Goal: Task Accomplishment & Management: Complete application form

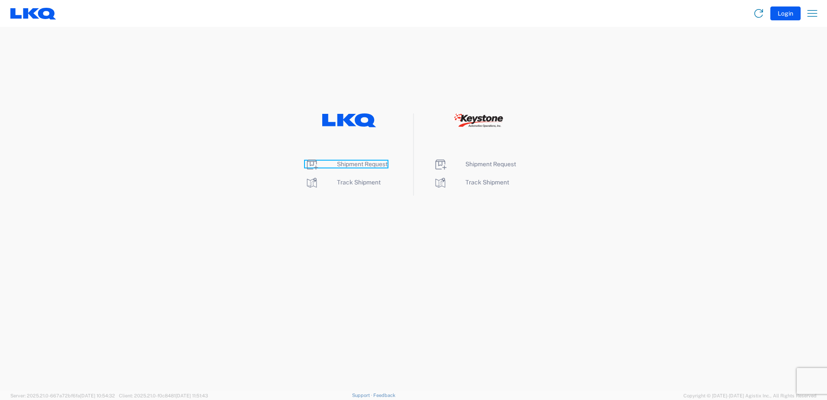
click at [353, 165] on span "Shipment Request" at bounding box center [362, 164] width 51 height 7
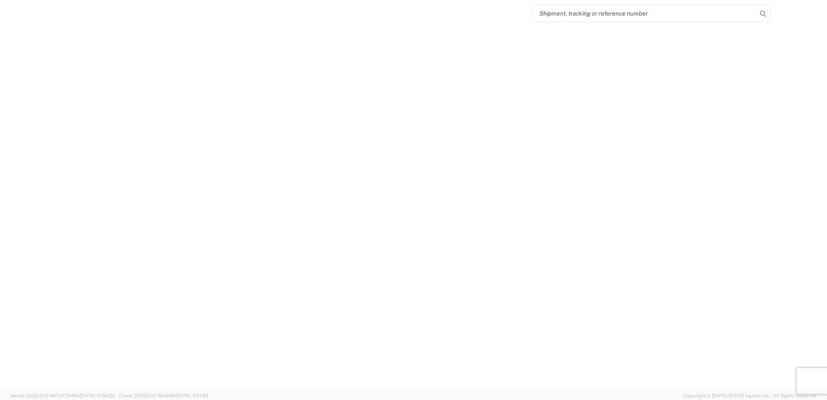
select select "FULL"
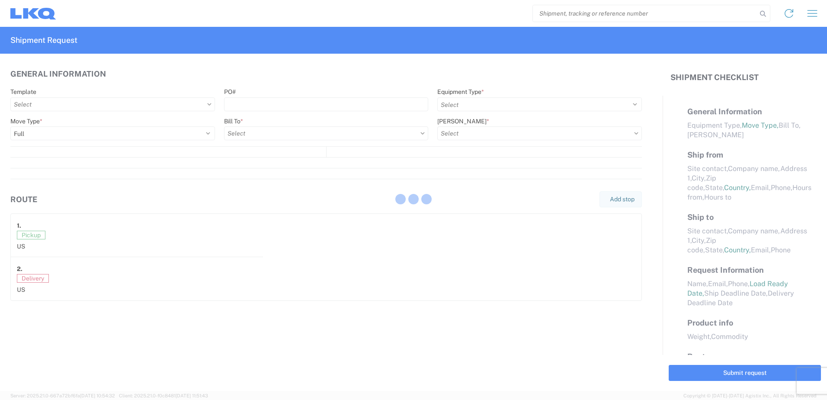
select select "LBS"
select select "IN"
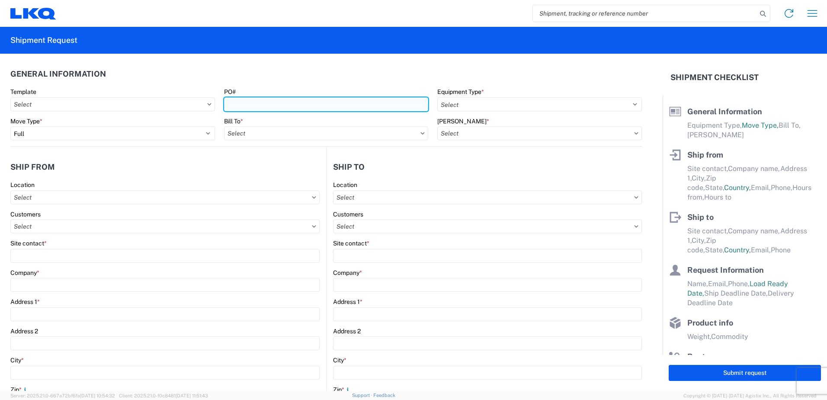
click at [277, 104] on input "PO#" at bounding box center [326, 104] width 205 height 14
type input "3486"
click at [312, 80] on header "General Information" at bounding box center [326, 73] width 632 height 19
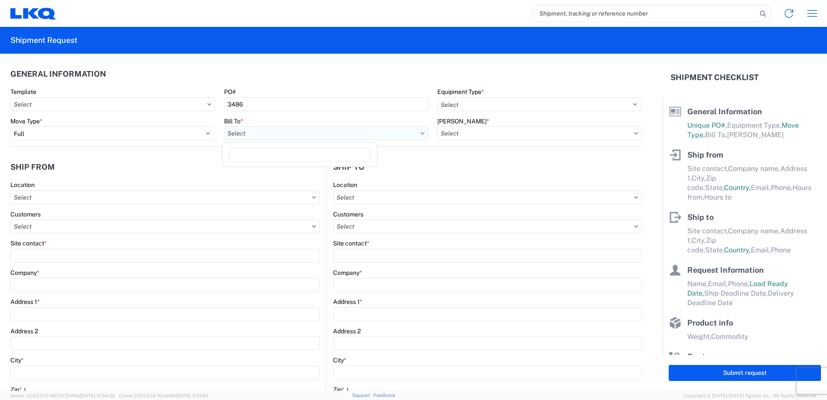
click at [283, 135] on input "text" at bounding box center [326, 133] width 205 height 14
type input "3486"
click at [276, 172] on div "3486 - Adel" at bounding box center [299, 172] width 151 height 14
type input "3486 - Adel"
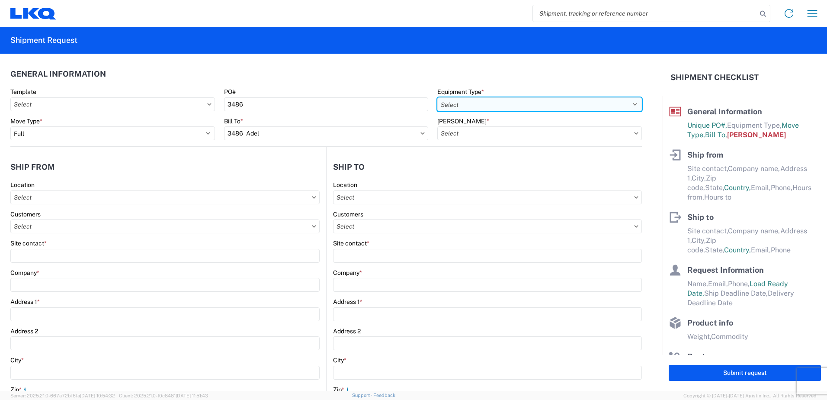
click at [494, 105] on select "Select 53’ Dry Van Flatbed Dropdeck (van) Lowboy (flatbed) Rail" at bounding box center [539, 104] width 205 height 14
select select "STDV"
click at [437, 97] on select "Select 53’ Dry Van Flatbed Dropdeck (van) Lowboy (flatbed) Rail" at bounding box center [539, 104] width 205 height 14
click at [479, 132] on input "text" at bounding box center [539, 133] width 205 height 14
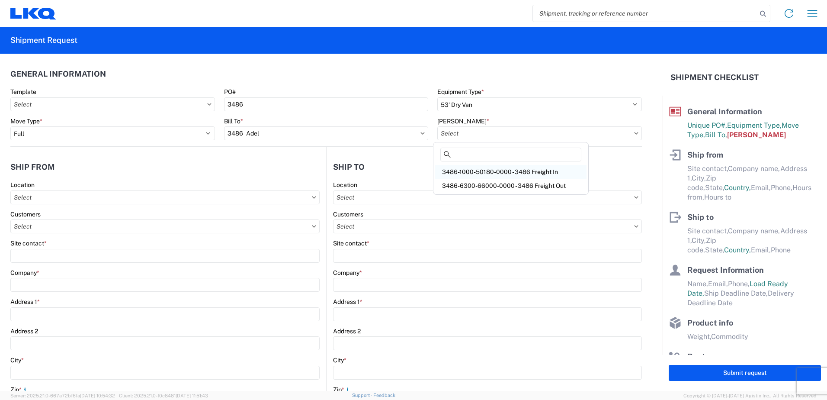
click at [479, 171] on div "3486-1000-50180-0000 - 3486 Freight In" at bounding box center [510, 172] width 151 height 14
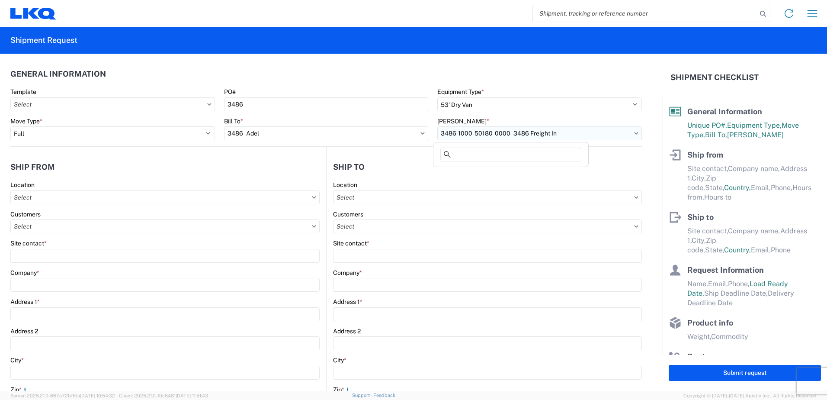
click at [482, 136] on input "3486-1000-50180-0000 - 3486 Freight In" at bounding box center [539, 133] width 205 height 14
click at [485, 181] on div "3486-6300-66000-0000 - 3486 Freight Out" at bounding box center [510, 186] width 151 height 14
type input "3486-6300-66000-0000 - 3486 Freight Out"
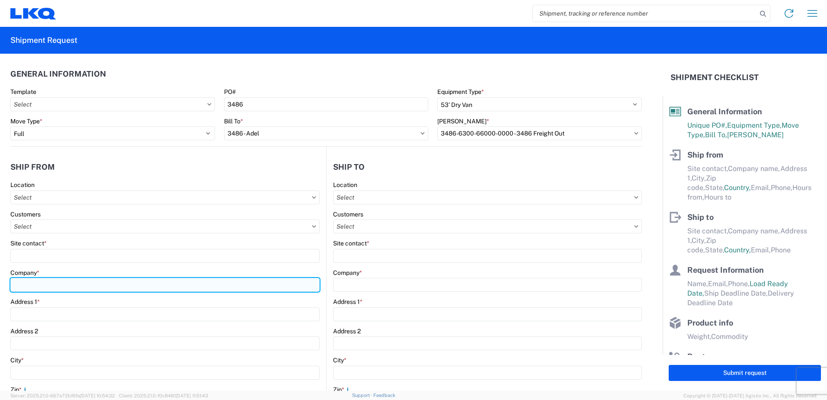
click at [104, 282] on input "Company *" at bounding box center [164, 285] width 309 height 14
type input "LKQ Corporation"
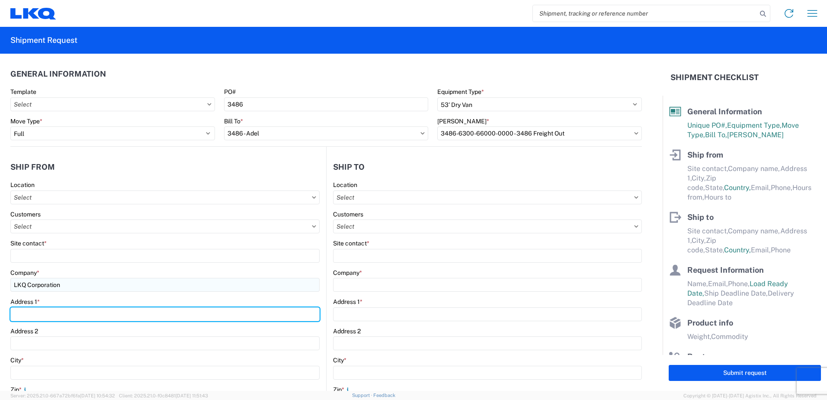
type input "24550 W 43RD ST"
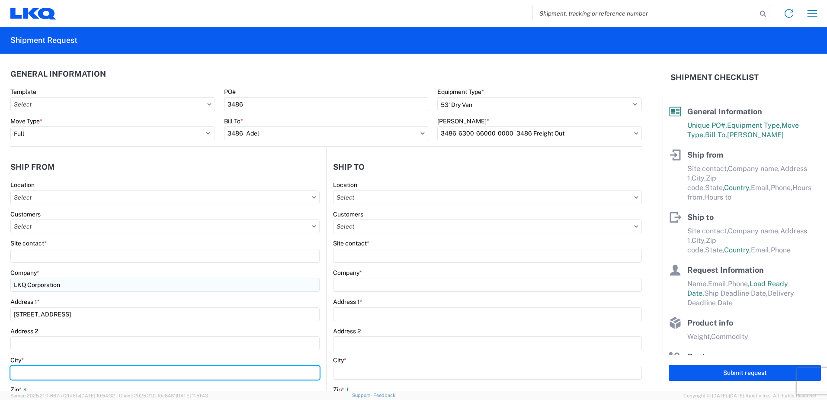
type input "SHAWNEE"
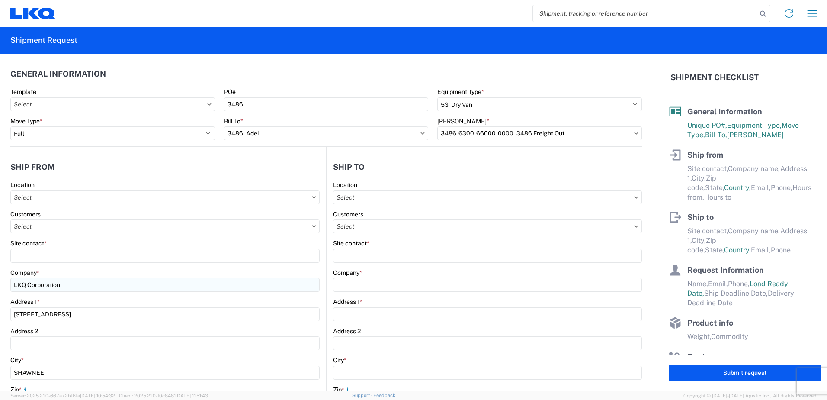
type input "66226"
select select "KS"
type input "kaphillips@lkqcorp.com"
type input "8005305836"
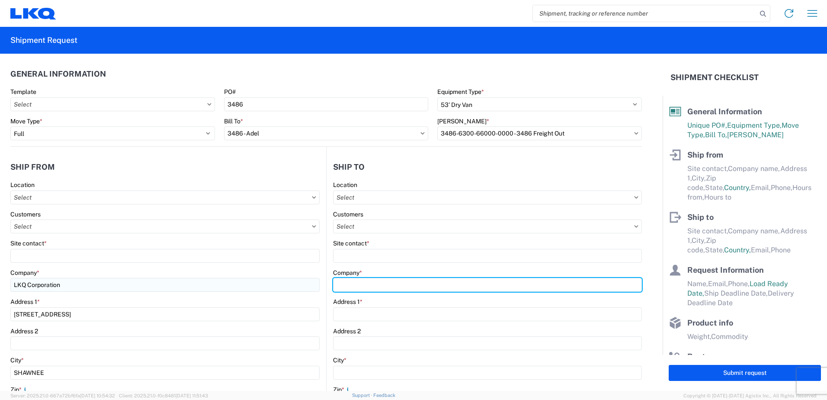
type input "LKQ Corporation"
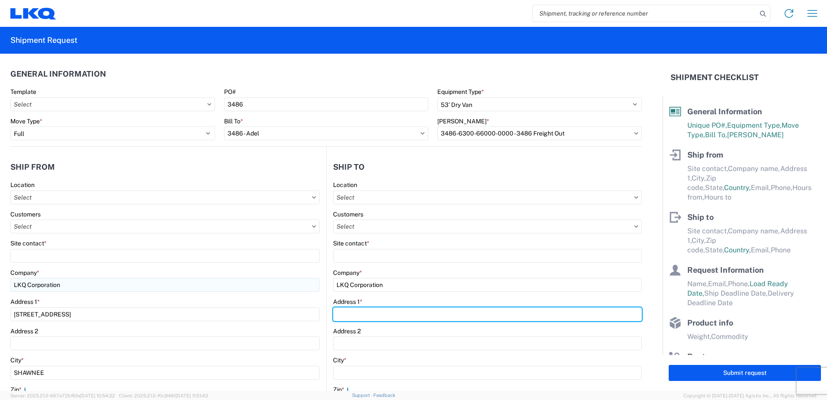
type input "8206 J Street"
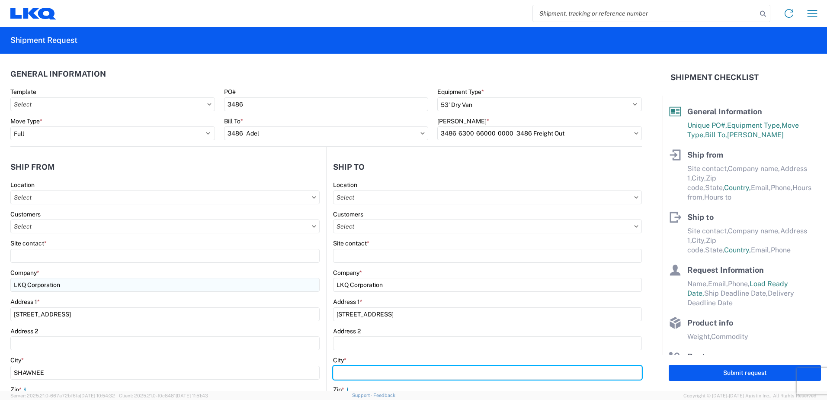
type input "Omaha"
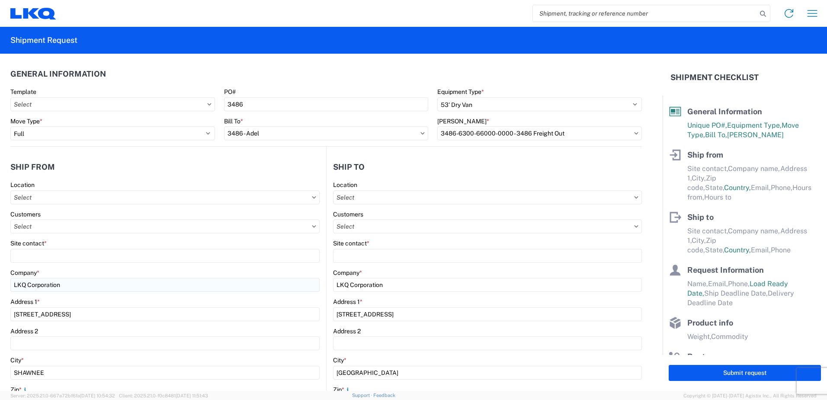
type input "68127"
select select "NE"
type input "LKQSP_NEJST87_PM@LKQCORP.COM"
type input "402-553-0230"
type input "KEITH PHILLIPS"
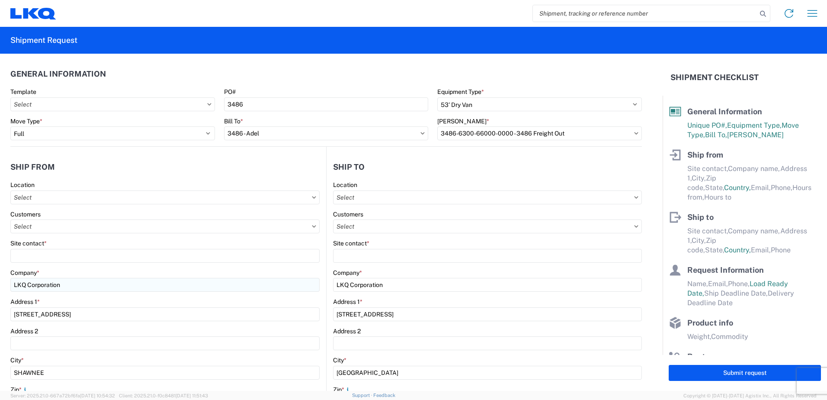
type input "kphillips@lkqcorp.com"
type input "8005305836"
type input "2025-10-10"
type input "26000"
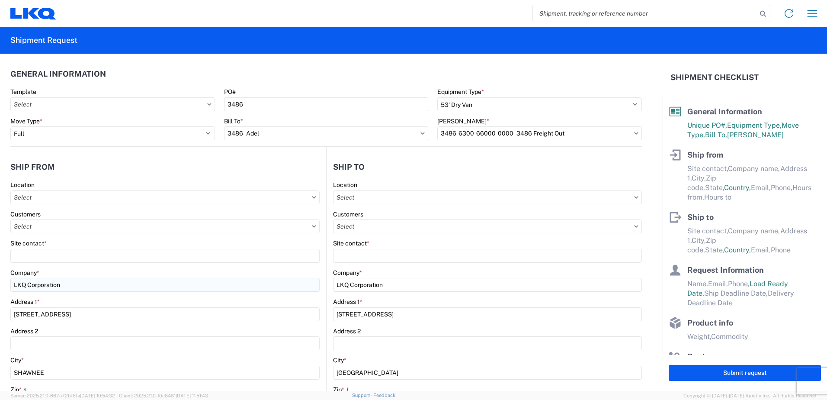
type input "11"
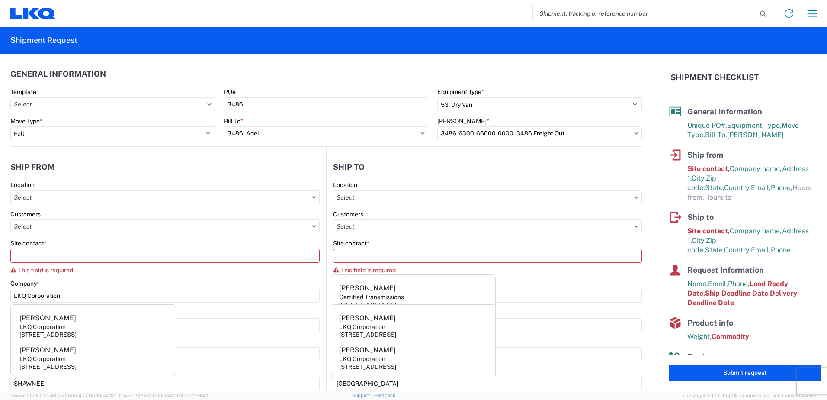
click at [90, 177] on agx-form-section "Ship from Location Customers Site contact * This field is required Company * LK…" at bounding box center [168, 364] width 316 height 414
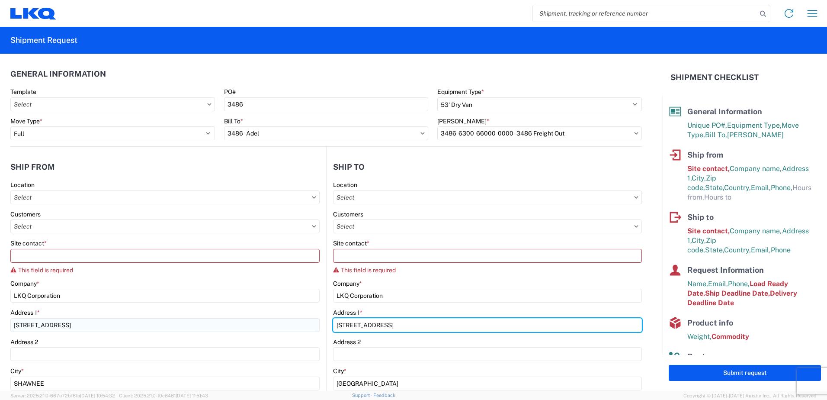
drag, startPoint x: 375, startPoint y: 328, endPoint x: 216, endPoint y: 330, distance: 158.8
click at [216, 330] on div "Ship from Location Customers Site contact * This field is required Company * LK…" at bounding box center [326, 359] width 632 height 425
type input "4"
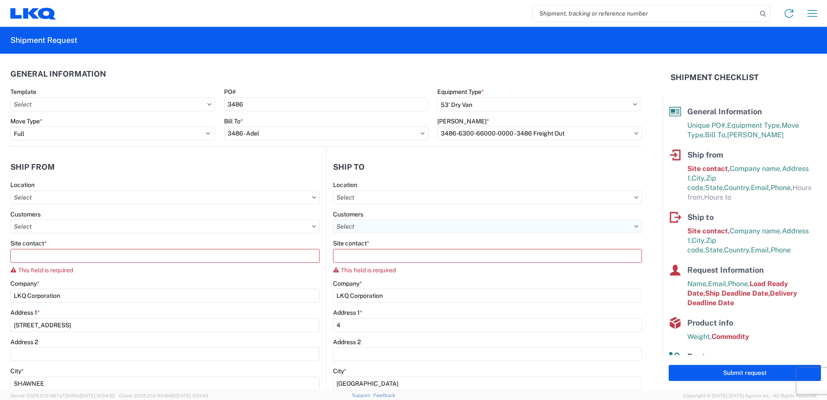
click at [622, 225] on input "text" at bounding box center [487, 226] width 309 height 14
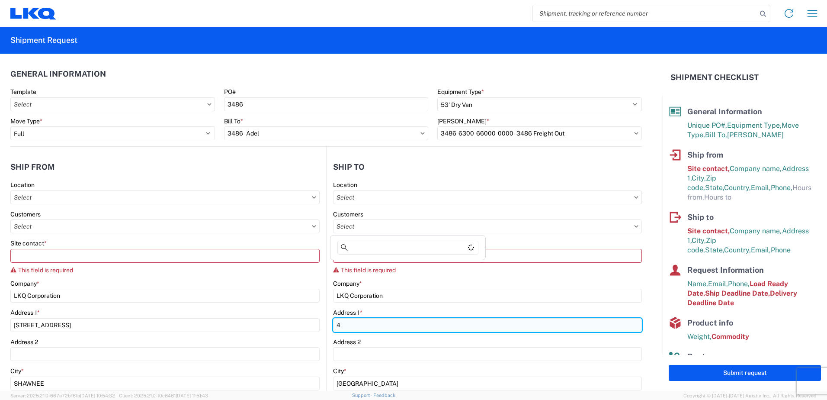
click at [347, 328] on input "4" at bounding box center [487, 325] width 309 height 14
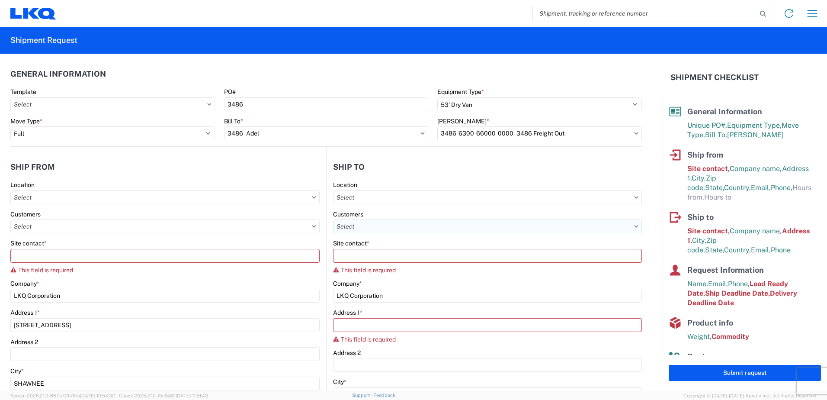
click at [414, 226] on input "text" at bounding box center [487, 226] width 309 height 14
click at [373, 197] on input "text" at bounding box center [487, 197] width 309 height 14
type input "3486"
click at [359, 233] on div "3486 - Adel" at bounding box center [407, 236] width 151 height 14
type input "3486 - Adel"
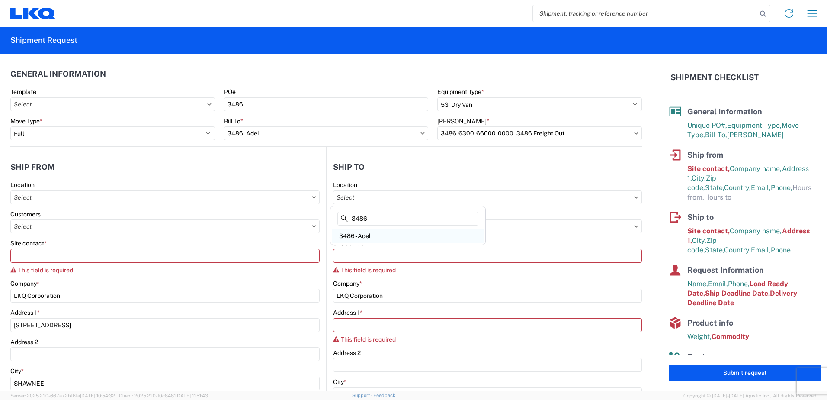
type input "FinishMaster Adel"
type input "315 Industrial Park Dr."
type input "Adel"
type input "31620"
select select "US"
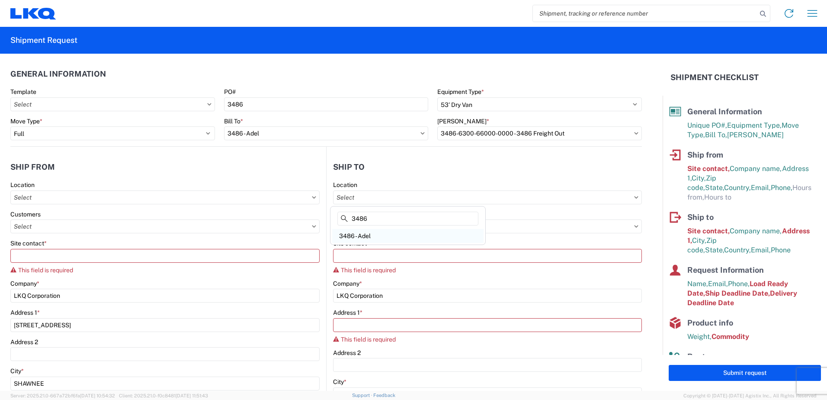
type input "00:00"
select select
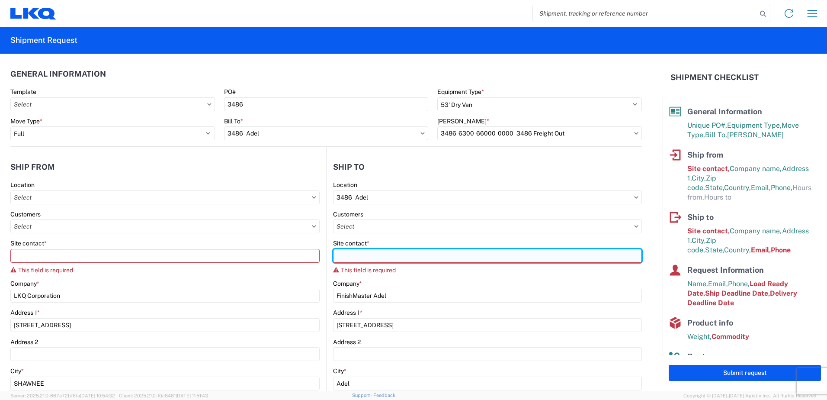
click at [402, 253] on input "Site contact *" at bounding box center [487, 256] width 309 height 14
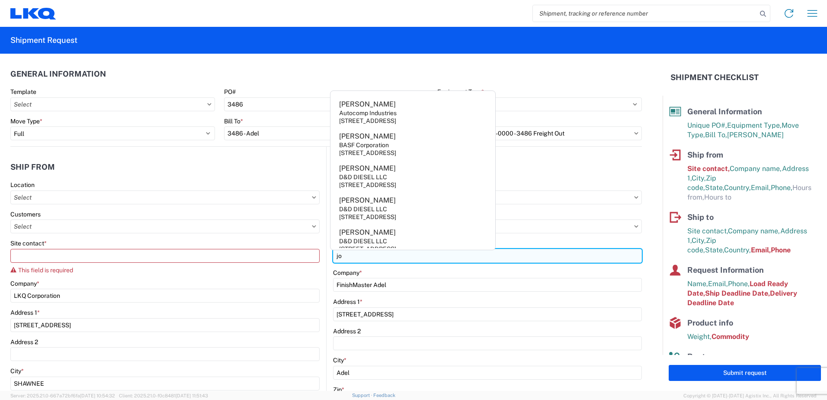
type input "j"
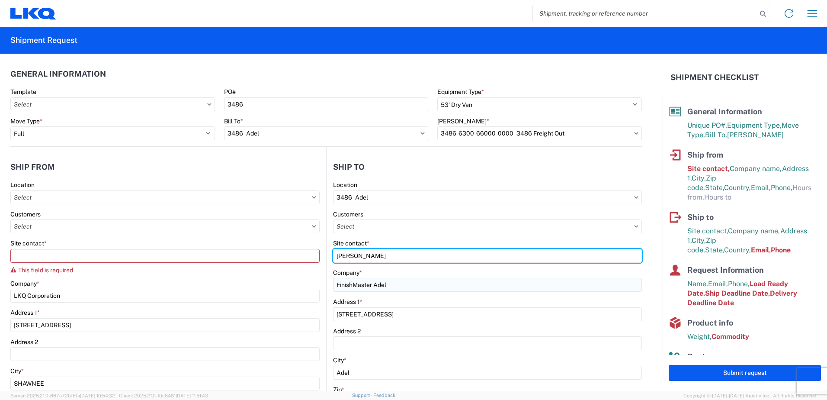
type input "JOSEPH HUEWITT"
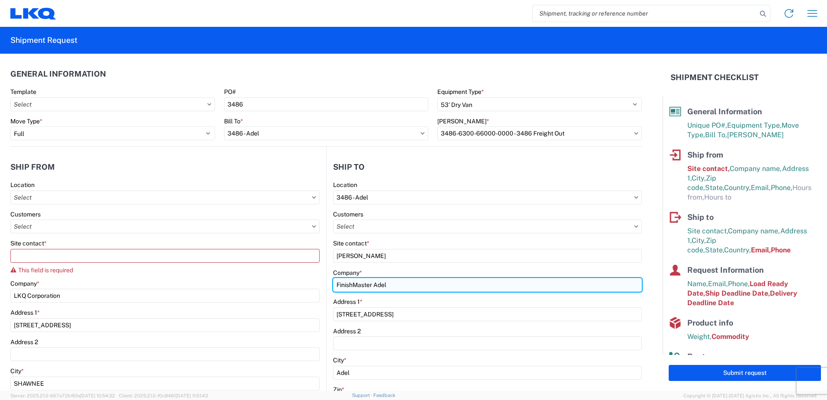
click at [399, 286] on input "FinishMaster Adel" at bounding box center [487, 285] width 309 height 14
drag, startPoint x: 398, startPoint y: 286, endPoint x: 380, endPoint y: 283, distance: 18.4
click at [380, 283] on input "FinishMaster Adel" at bounding box center [487, 285] width 309 height 14
click at [404, 286] on input "FinishMaster Adel" at bounding box center [487, 285] width 309 height 14
drag, startPoint x: 405, startPoint y: 288, endPoint x: 286, endPoint y: 287, distance: 119.4
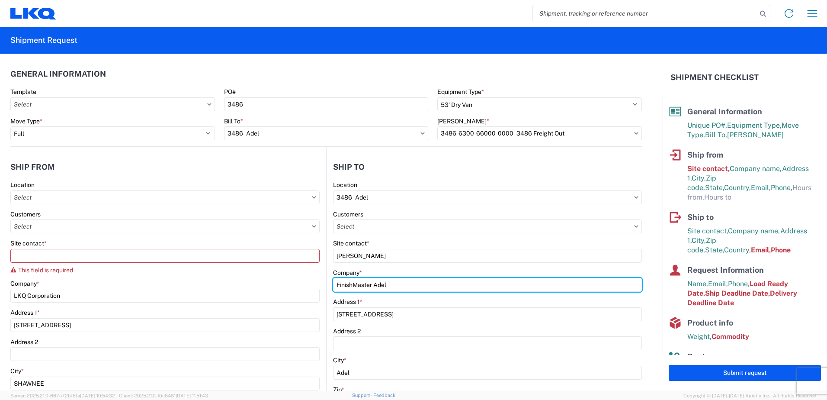
click at [286, 287] on div "Ship from Location Customers Site contact * This field is required Company * LK…" at bounding box center [326, 365] width 632 height 436
type input "LKQ CORPORATION"
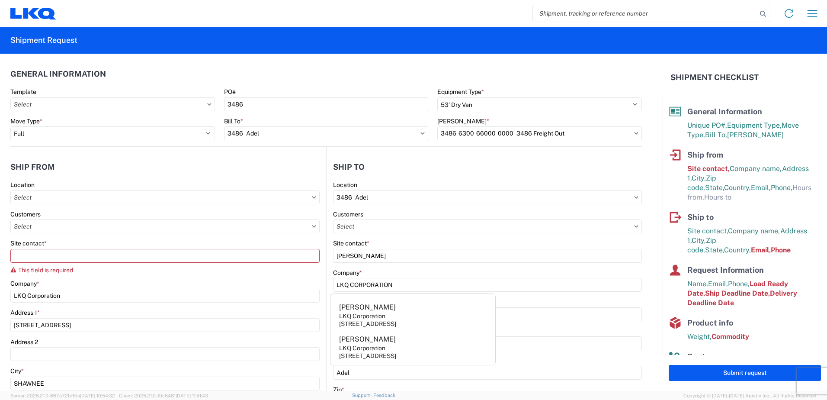
click at [610, 266] on agx-form-control-wrapper-v2 "Site contact * JOSEPH HUEWITT" at bounding box center [487, 253] width 309 height 29
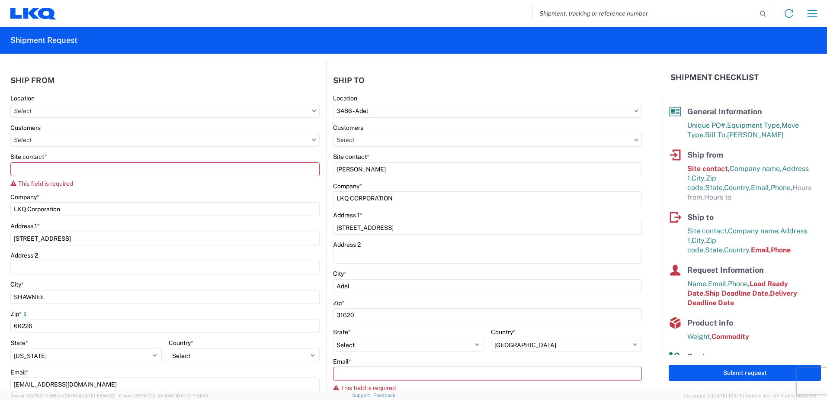
scroll to position [130, 0]
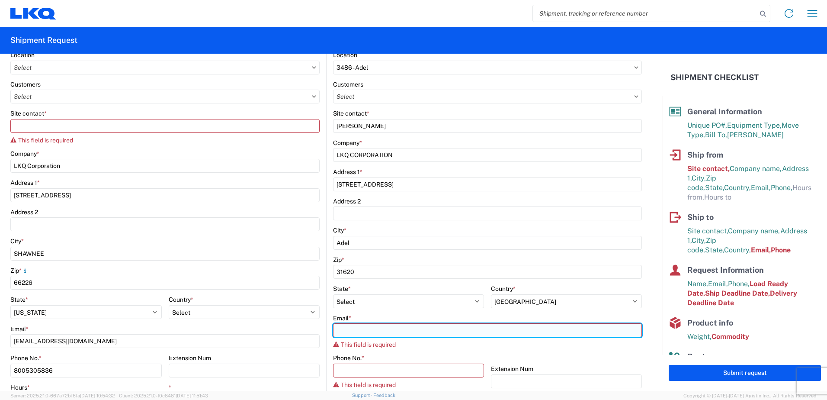
click at [419, 336] on input "Email *" at bounding box center [487, 330] width 309 height 14
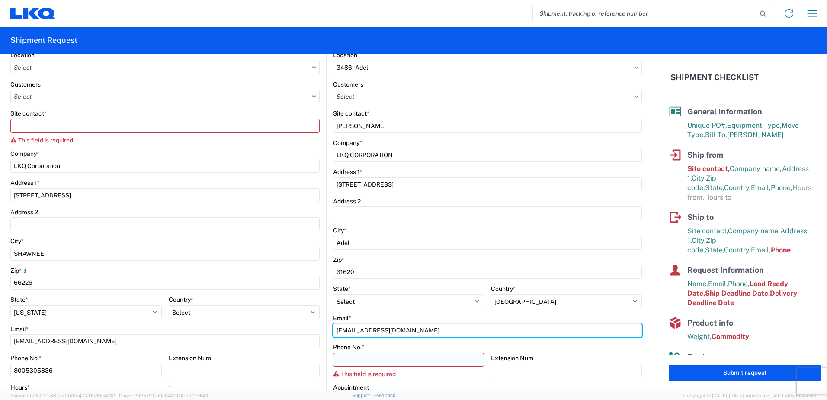
type input "LKSP_0_PM_3486@LKQCORP.COM"
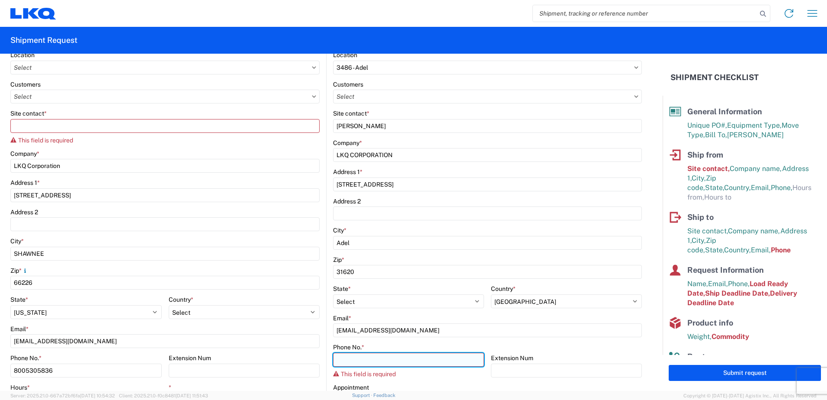
click at [401, 353] on input "Phone No. *" at bounding box center [408, 360] width 151 height 14
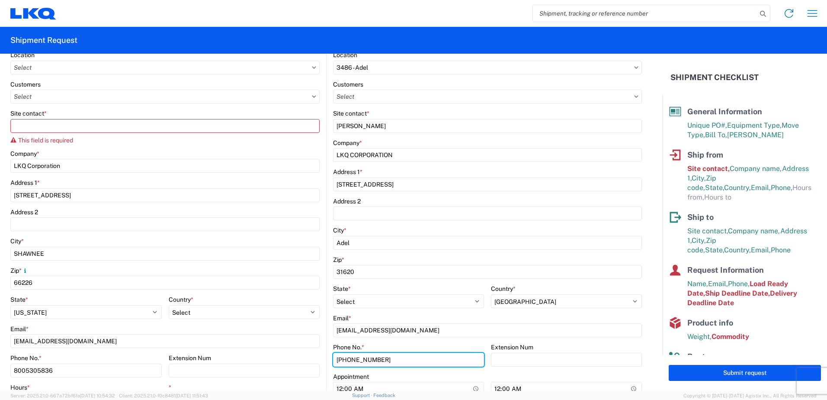
type input "229-896-7735"
click at [458, 345] on div "Phone No. *" at bounding box center [408, 347] width 151 height 8
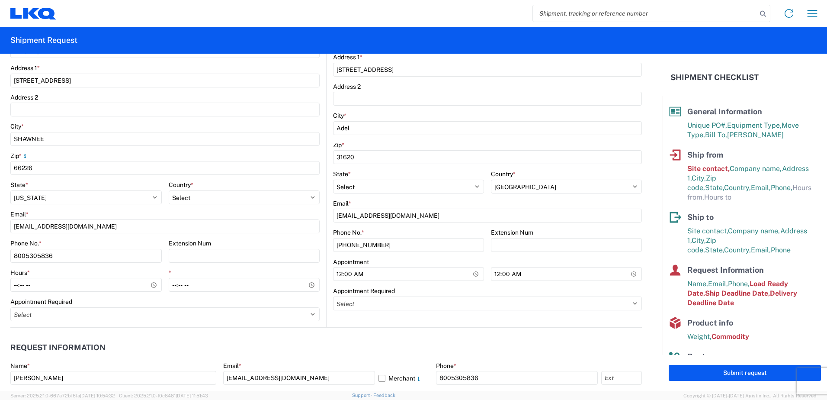
scroll to position [260, 0]
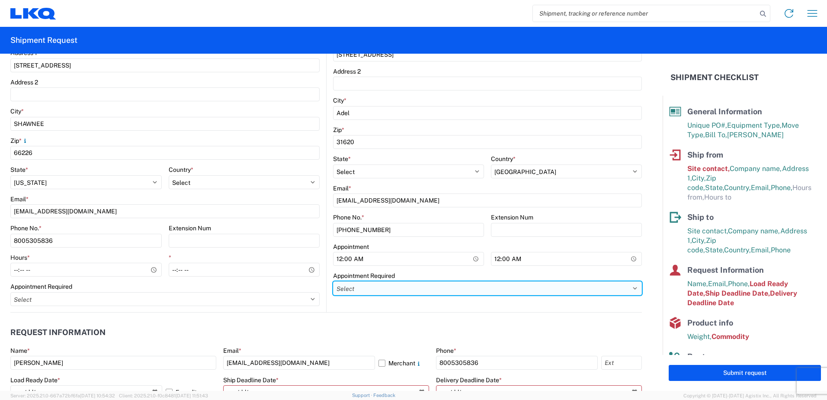
click at [420, 288] on select "Select Appt Required Appt Not Required Appt - First available" at bounding box center [487, 288] width 309 height 14
select select "apptNotRequired"
click at [333, 281] on select "Select Appt Required Appt Not Required Appt - First available" at bounding box center [487, 288] width 309 height 14
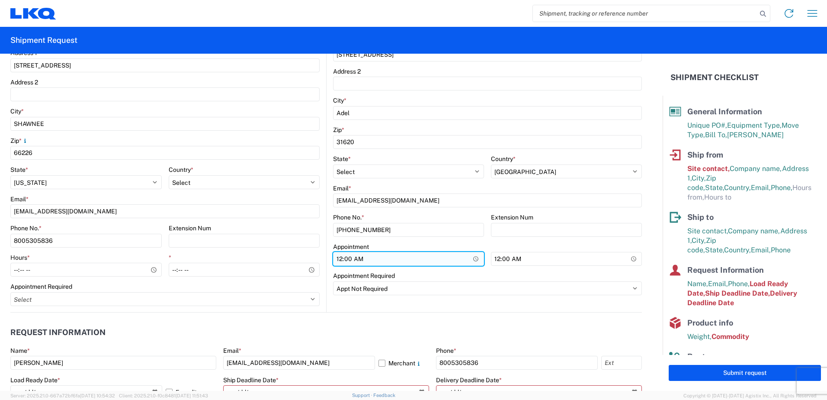
click at [378, 259] on input "00:00" at bounding box center [408, 259] width 151 height 14
type input "08:00"
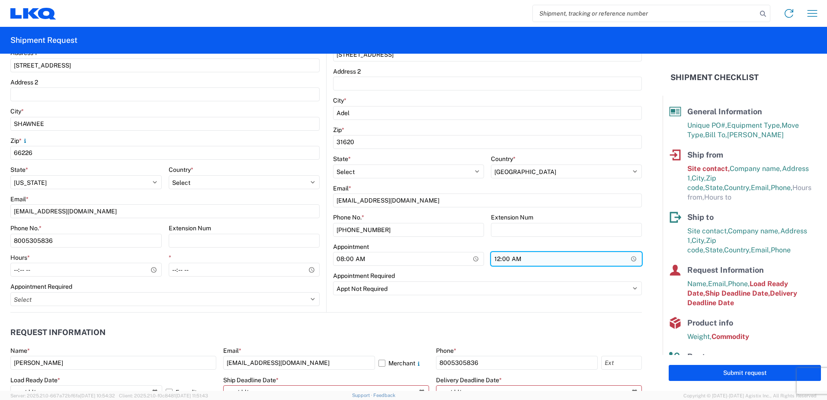
click at [511, 258] on input "00:00" at bounding box center [566, 259] width 151 height 14
click at [497, 258] on input "00:00" at bounding box center [566, 259] width 151 height 14
click at [491, 258] on input "00:00" at bounding box center [566, 259] width 151 height 14
type input "17:00"
click at [491, 267] on agx-form-control-wrapper-v2 "17:00" at bounding box center [566, 262] width 151 height 22
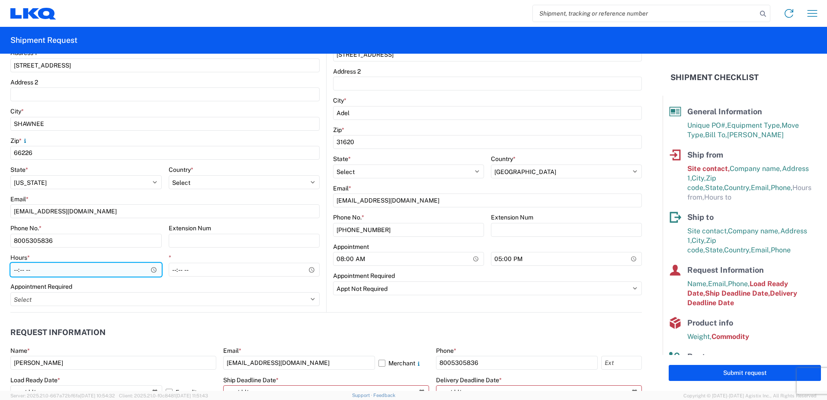
click at [75, 271] on input "Hours *" at bounding box center [85, 270] width 151 height 14
type input "07:00"
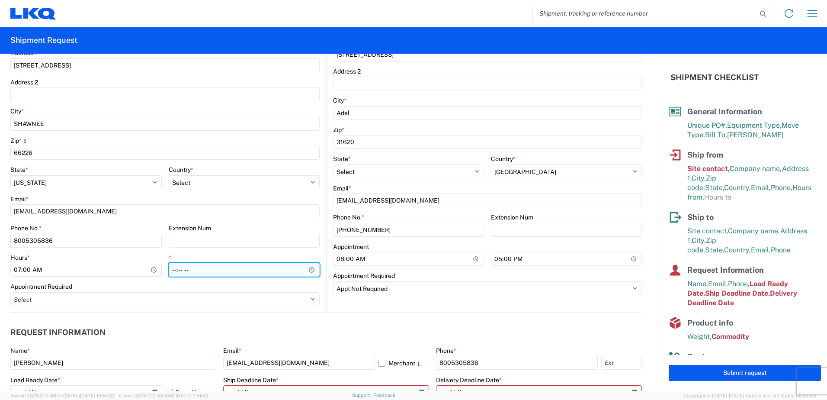
click at [184, 270] on input "*" at bounding box center [244, 270] width 151 height 14
click at [173, 270] on input "*" at bounding box center [244, 270] width 151 height 14
type input "14:00"
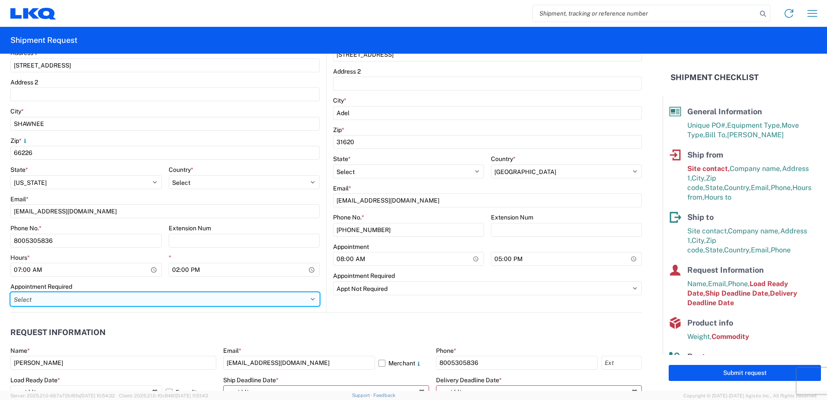
click at [190, 294] on select "Select Appt Required Appt Not Required Appt - First available" at bounding box center [164, 299] width 309 height 14
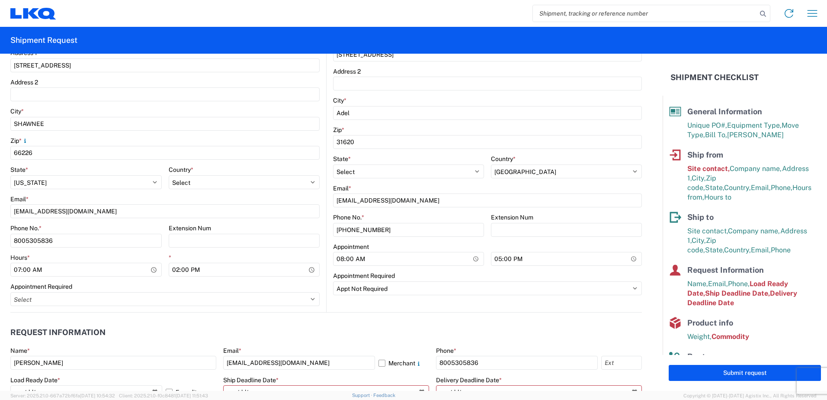
click at [199, 286] on div "Appointment Required" at bounding box center [164, 287] width 309 height 8
click at [193, 291] on div "Appointment Required Select Appt Required Appt Not Required Appt - First availa…" at bounding box center [164, 294] width 309 height 23
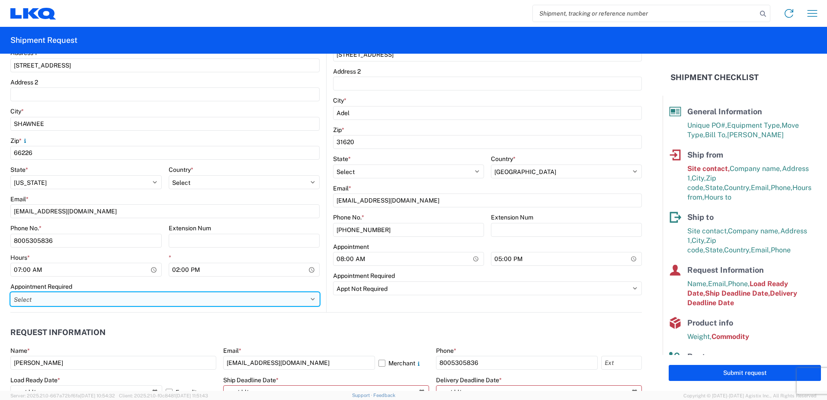
click at [180, 300] on select "Select Appt Required Appt Not Required Appt - First available" at bounding box center [164, 299] width 309 height 14
select select "apptRequired"
click at [10, 292] on select "Select Appt Required Appt Not Required Appt - First available" at bounding box center [164, 299] width 309 height 14
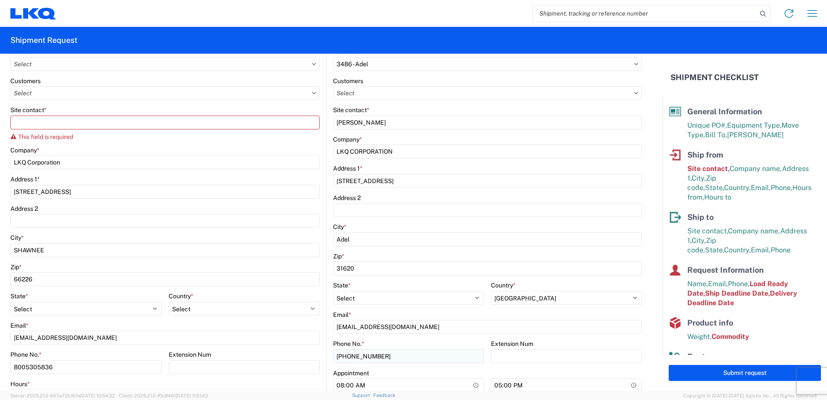
scroll to position [130, 0]
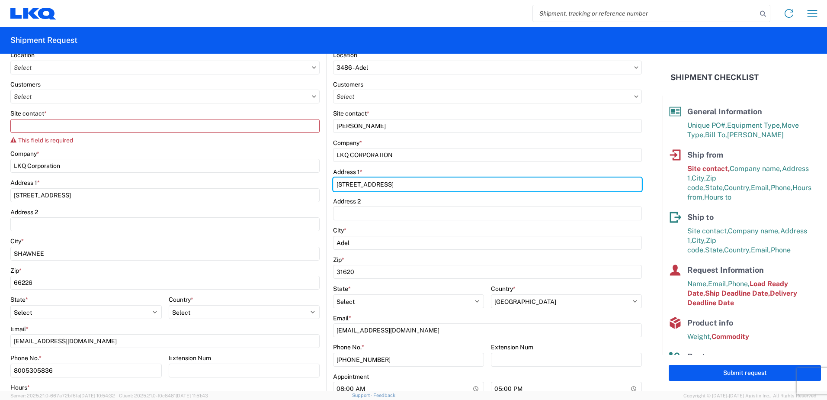
drag, startPoint x: 403, startPoint y: 186, endPoint x: 302, endPoint y: 186, distance: 100.4
click at [302, 186] on div "Ship from Location Customers Site contact * This field is required Company * LK…" at bounding box center [326, 229] width 632 height 425
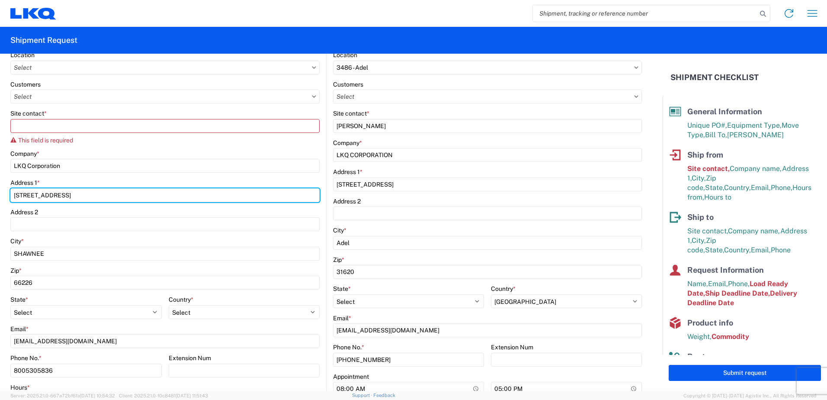
drag, startPoint x: 82, startPoint y: 193, endPoint x: -2, endPoint y: 194, distance: 83.9
click at [0, 194] on html "Home Shipment request Shipment tracking Shipment Request General Information Te…" at bounding box center [413, 200] width 827 height 400
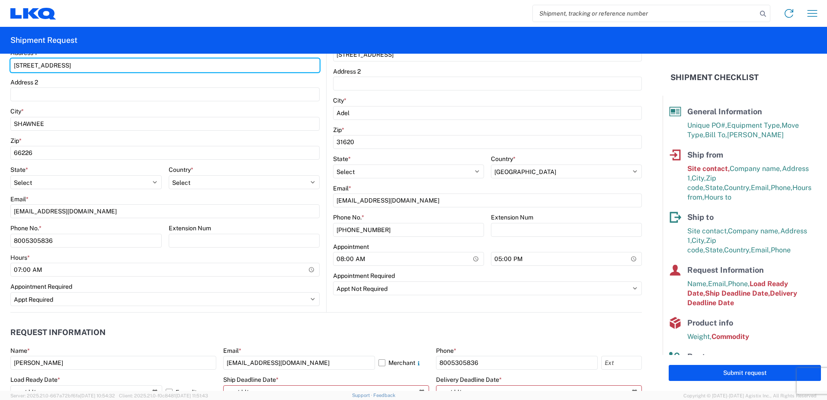
scroll to position [346, 0]
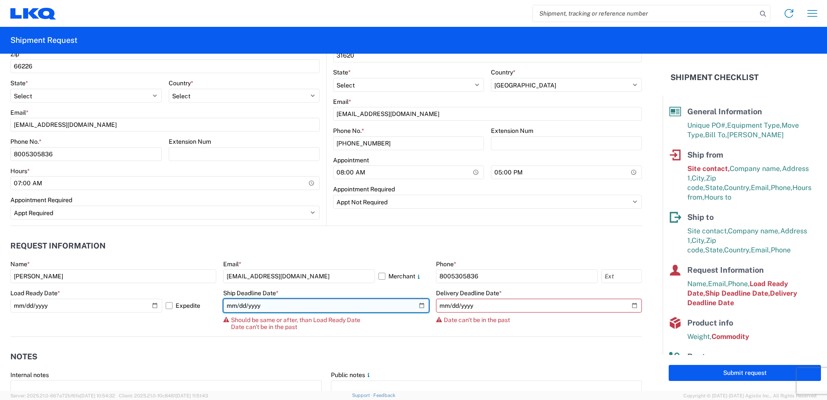
click at [414, 305] on input "2025-10-10" at bounding box center [326, 306] width 206 height 14
type input "2025-10-15"
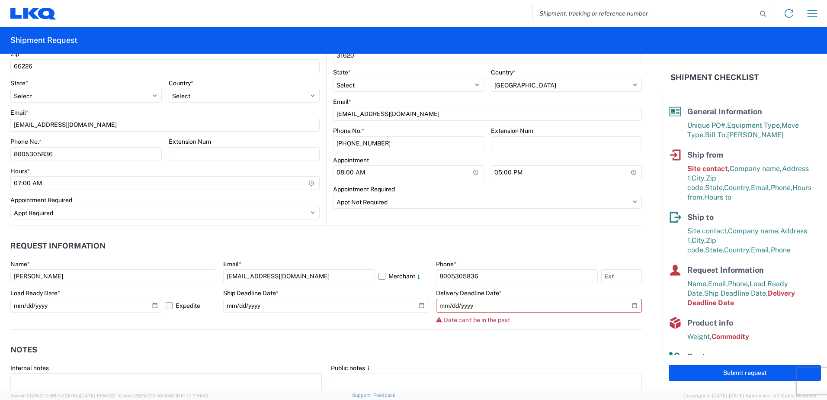
click at [168, 306] on label "Expedite" at bounding box center [191, 306] width 51 height 14
click at [0, 0] on input "Expedite" at bounding box center [0, 0] width 0 height 0
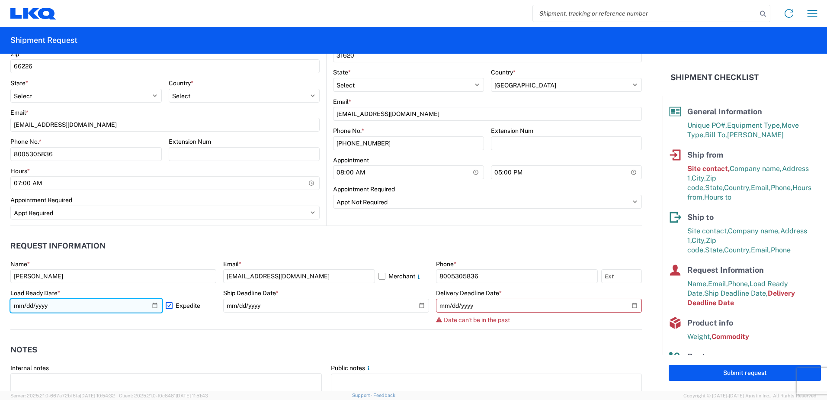
click at [154, 308] on input "2025-10-15" at bounding box center [86, 306] width 152 height 14
type input "2025-10-14"
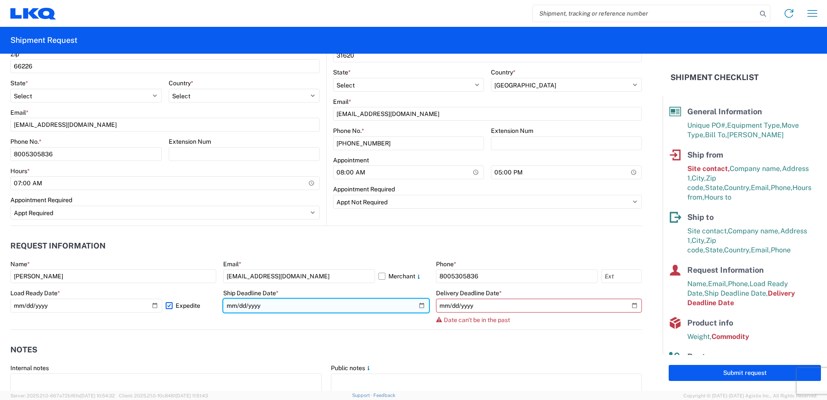
click at [251, 305] on input "2025-10-15" at bounding box center [326, 306] width 206 height 14
click at [339, 308] on input "2025-10-15" at bounding box center [326, 306] width 206 height 14
click at [417, 307] on input "2025-10-15" at bounding box center [326, 306] width 206 height 14
type input "2025-10-14"
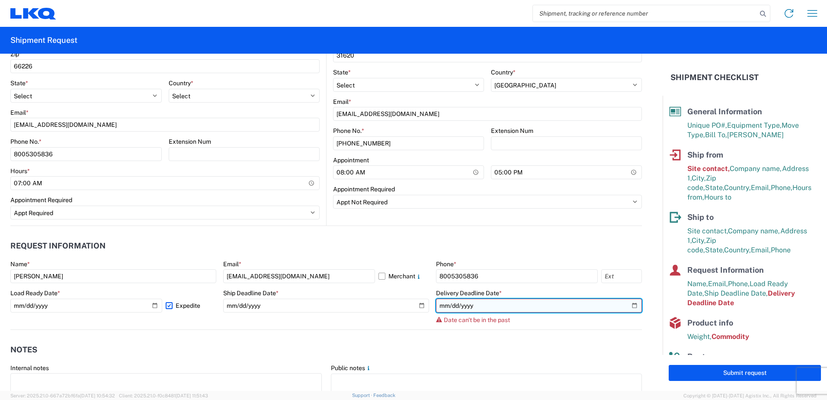
click at [626, 309] on input "2025-10-10" at bounding box center [539, 306] width 206 height 14
click at [629, 305] on input "2025-10-14" at bounding box center [539, 306] width 206 height 14
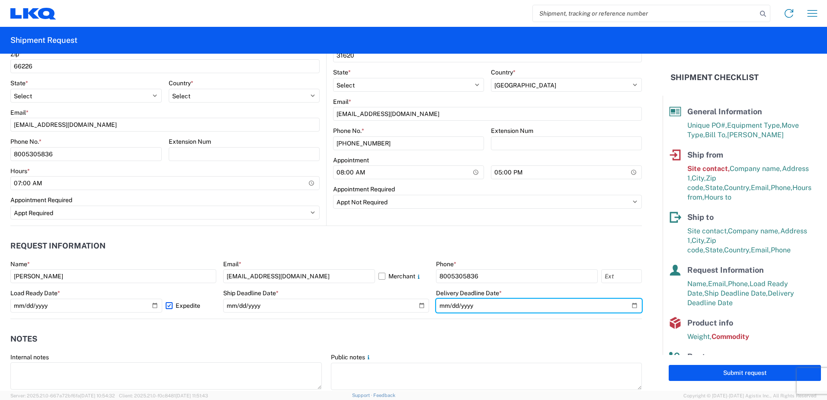
type input "2025-10-16"
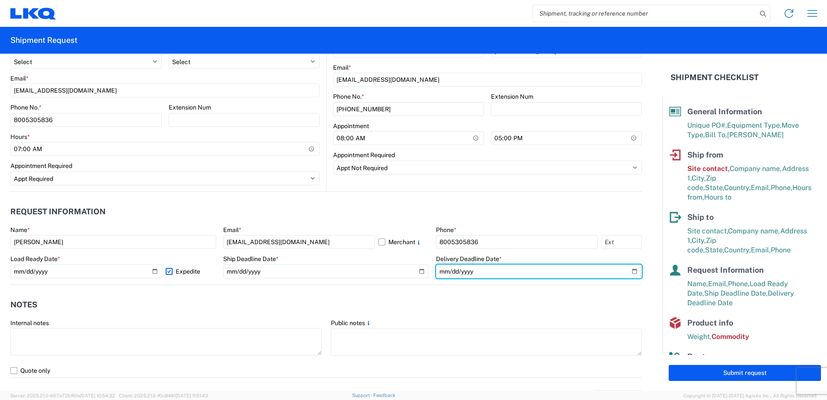
scroll to position [433, 0]
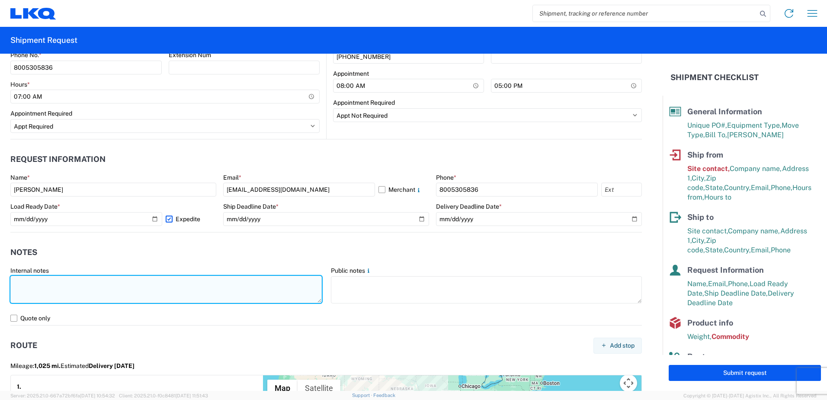
click at [48, 282] on textarea at bounding box center [166, 289] width 312 height 27
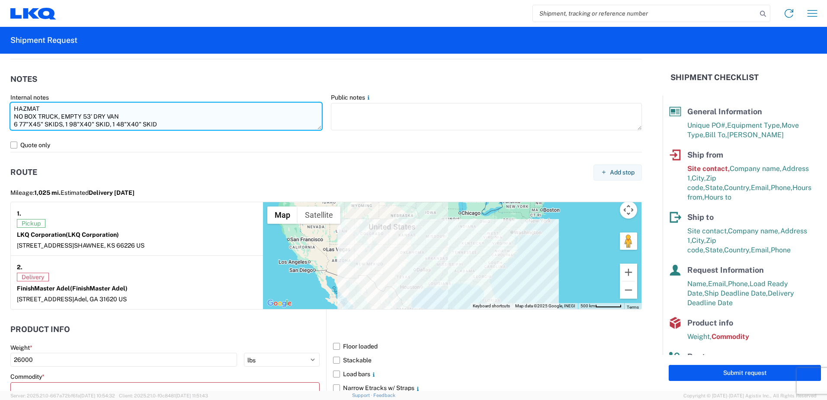
scroll to position [692, 0]
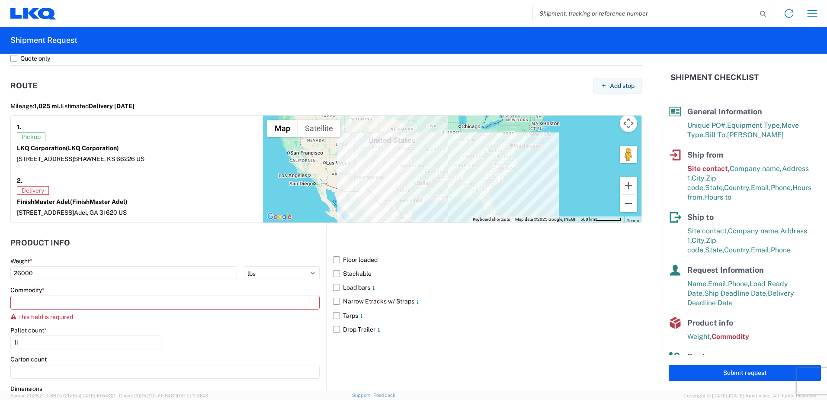
type textarea "HAZMAT NO BOX TRUCK, EMPTY 53' DRY VAN 6 77"X45" SKIDS, 1 98"X40" SKID, 1 48"X4…"
click at [108, 299] on input at bounding box center [164, 303] width 309 height 14
type input "4"
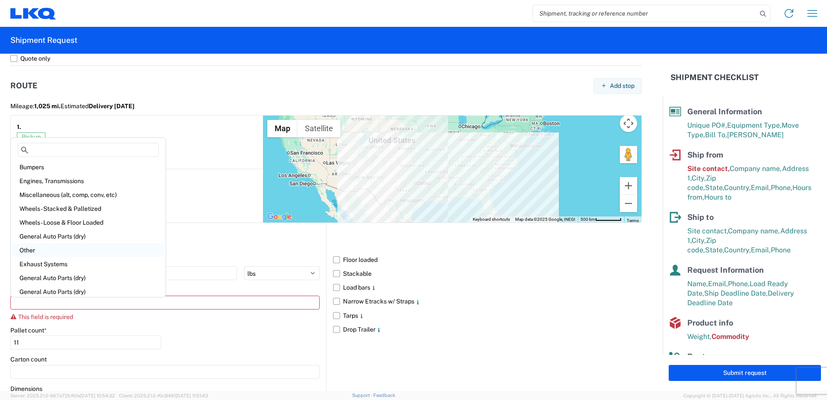
click at [80, 254] on div "Other" at bounding box center [88, 250] width 151 height 14
type input "Other"
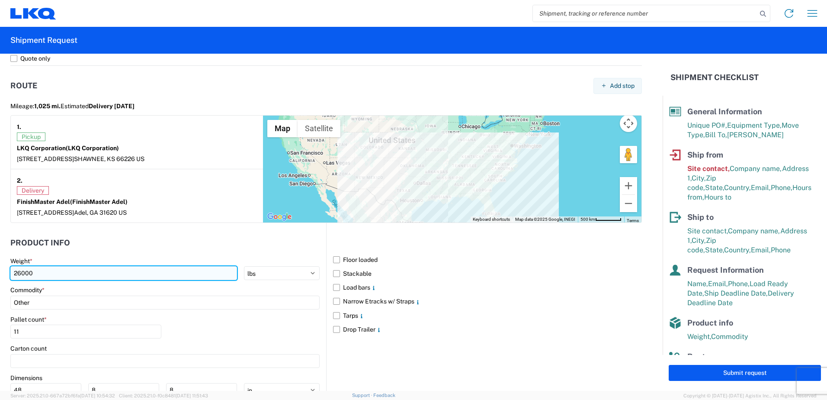
click at [96, 271] on input "26000" at bounding box center [123, 273] width 227 height 14
drag, startPoint x: 96, startPoint y: 271, endPoint x: -2, endPoint y: 270, distance: 97.8
click at [0, 270] on html "Home Shipment request Shipment tracking Shipment Request General Information Te…" at bounding box center [413, 200] width 827 height 400
type input "18000"
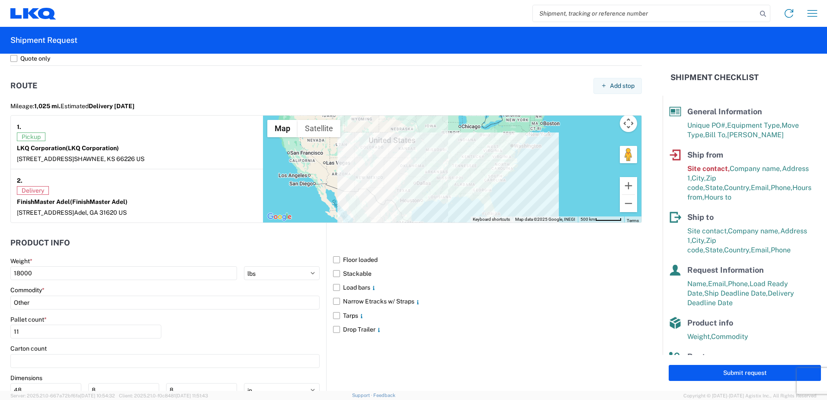
click at [268, 333] on div "Pallet count * 11" at bounding box center [164, 329] width 309 height 29
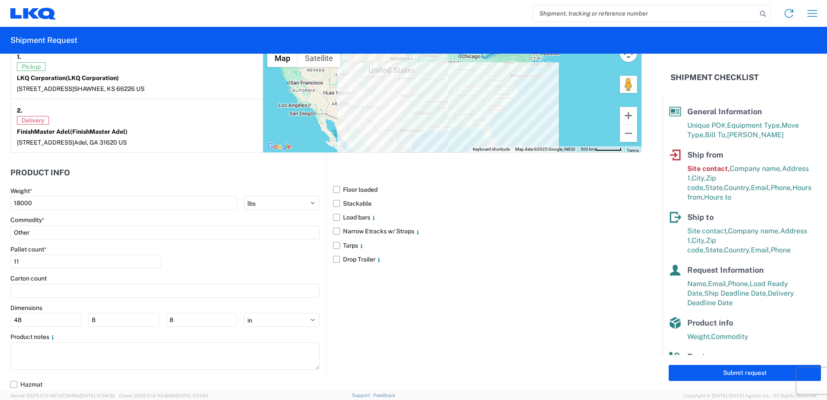
scroll to position [763, 0]
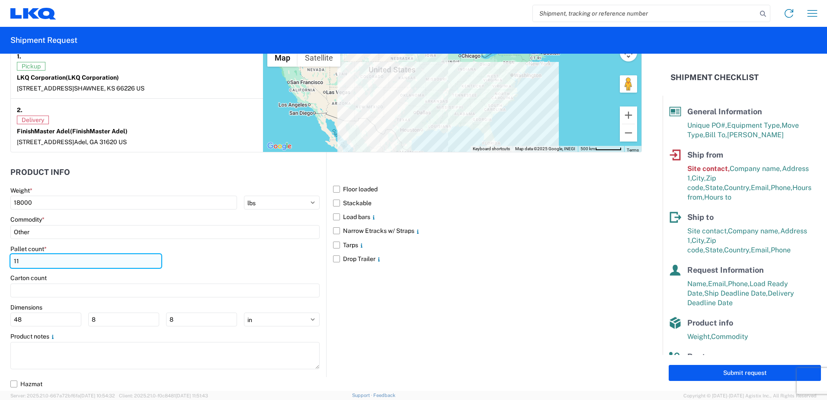
click at [39, 265] on input "11" at bounding box center [85, 261] width 151 height 14
drag, startPoint x: 39, startPoint y: 265, endPoint x: -2, endPoint y: 261, distance: 40.8
click at [0, 261] on html "Home Shipment request Shipment tracking Shipment Request General Information Te…" at bounding box center [413, 200] width 827 height 400
type input "8"
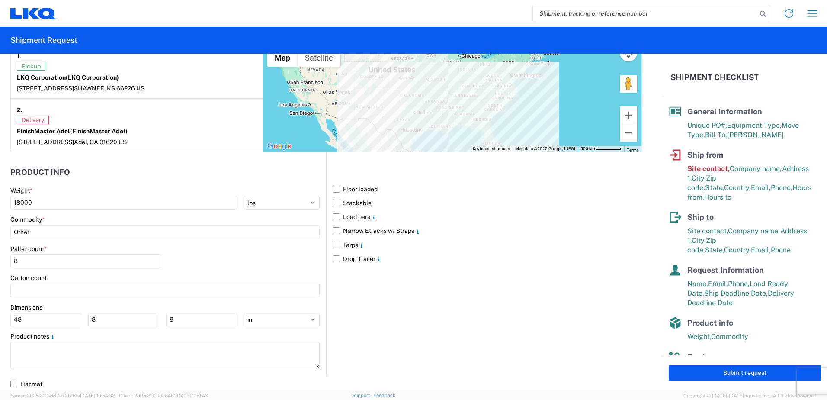
click at [244, 253] on div "Pallet count * 8" at bounding box center [164, 259] width 309 height 29
click at [66, 322] on input "48" at bounding box center [45, 319] width 71 height 14
drag, startPoint x: 66, startPoint y: 322, endPoint x: -2, endPoint y: 320, distance: 68.0
click at [0, 320] on html "Home Shipment request Shipment tracking Shipment Request General Information Te…" at bounding box center [413, 200] width 827 height 400
type input "77"
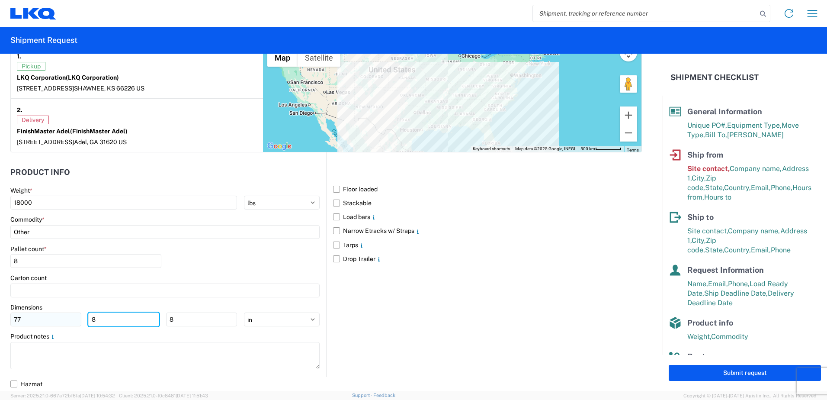
drag, startPoint x: 125, startPoint y: 323, endPoint x: 57, endPoint y: 322, distance: 67.5
click at [56, 322] on div "77 8 8" at bounding box center [123, 319] width 227 height 14
type input "45"
drag, startPoint x: 183, startPoint y: 318, endPoint x: 160, endPoint y: 321, distance: 24.0
click at [160, 321] on div "77 45 8" at bounding box center [123, 319] width 227 height 14
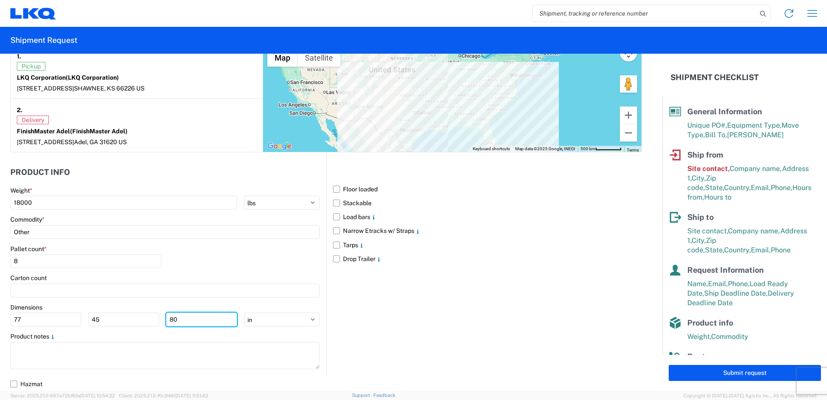
type input "80"
click at [16, 386] on label "Hazmat" at bounding box center [326, 384] width 632 height 14
click at [0, 0] on input "Hazmat" at bounding box center [0, 0] width 0 height 0
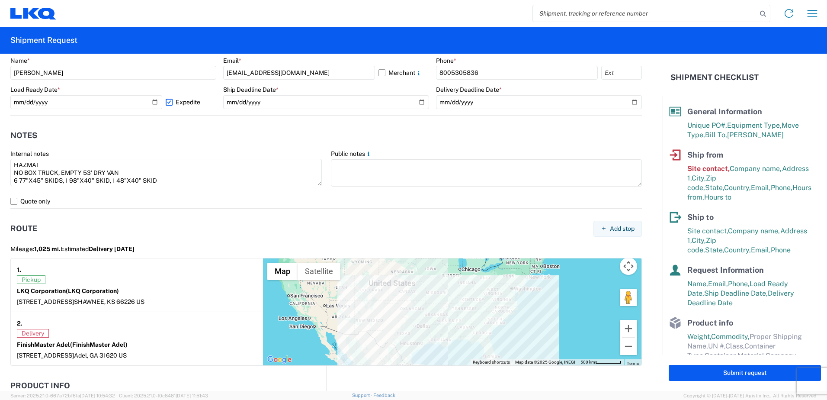
scroll to position [546, 0]
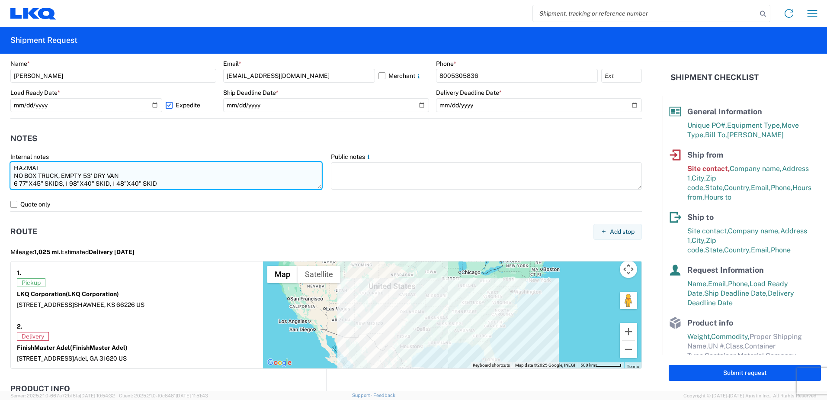
drag, startPoint x: 14, startPoint y: 168, endPoint x: 148, endPoint y: 171, distance: 134.2
click at [240, 194] on agx-form-control-wrapper-v2 "Internal notes HAZMAT NO BOX TRUCK, EMPTY 53' DRY VAN 6 77"X45" SKIDS, 1 98"X40…" at bounding box center [166, 175] width 321 height 45
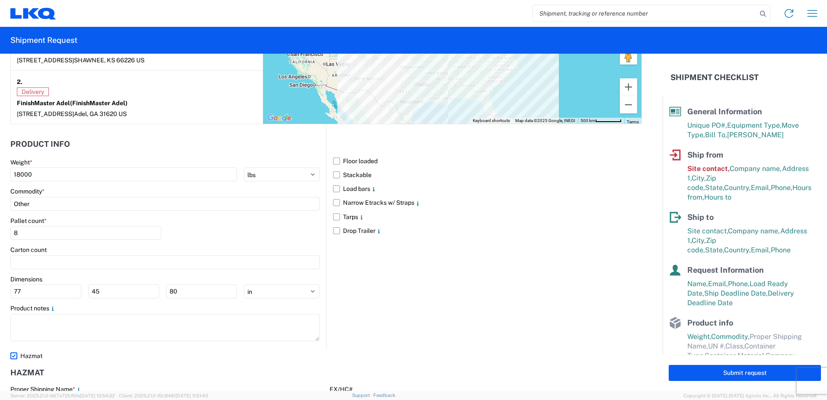
scroll to position [806, 0]
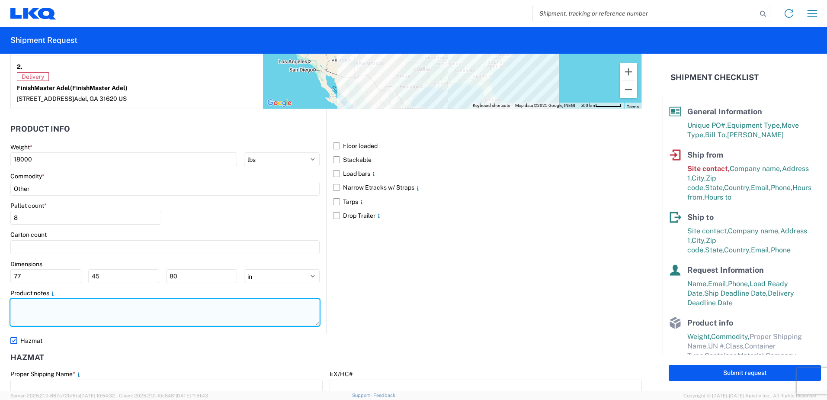
paste textarea "HAZMAT NO BOX TRUCK, EMPTY 53' DRY VAN 6 77"X45" SKIDS, 1 98"X40" SKID, 1 48"X4…"
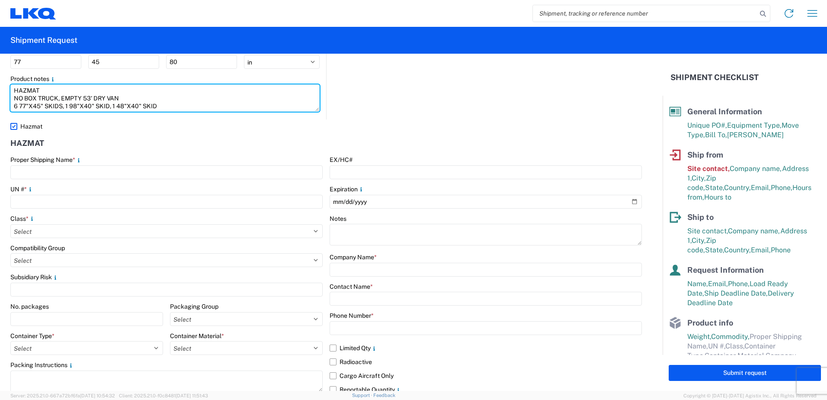
scroll to position [1022, 0]
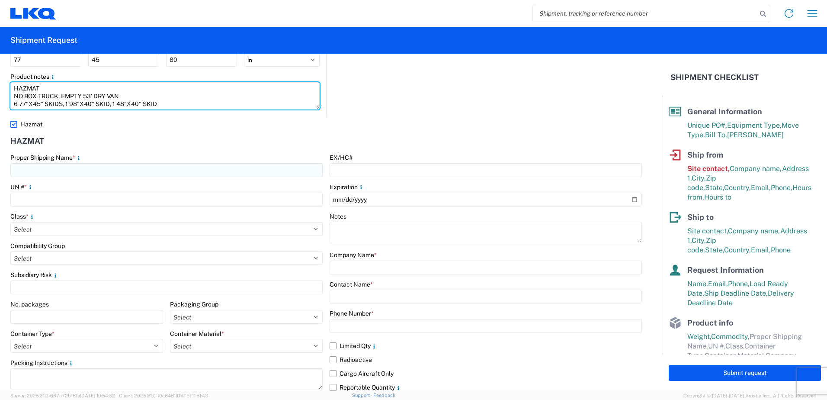
type textarea "HAZMAT NO BOX TRUCK, EMPTY 53' DRY VAN 6 77"X45" SKIDS, 1 98"X40" SKID, 1 48"X4…"
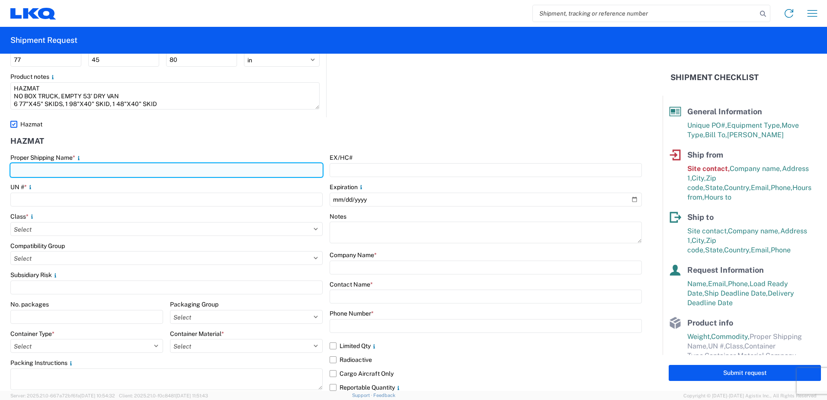
click at [100, 167] on input "text" at bounding box center [166, 170] width 312 height 14
type input "PAINT, PAINT RELATED MATERAILS, RESIN SOLUTION"
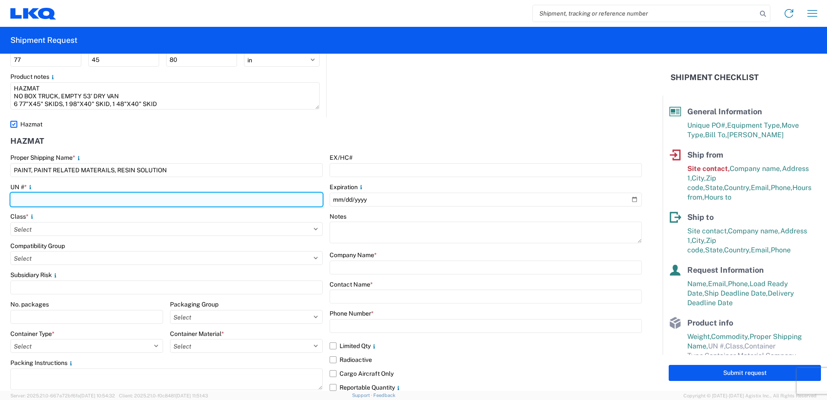
click at [62, 202] on input "number" at bounding box center [166, 200] width 312 height 14
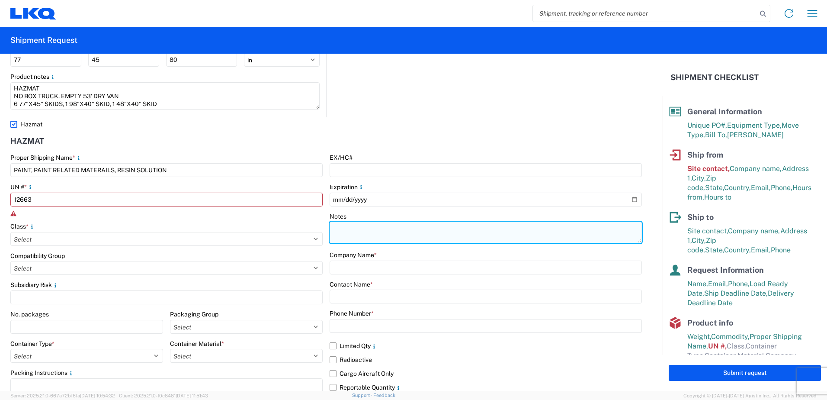
click at [357, 229] on textarea at bounding box center [486, 233] width 312 height 22
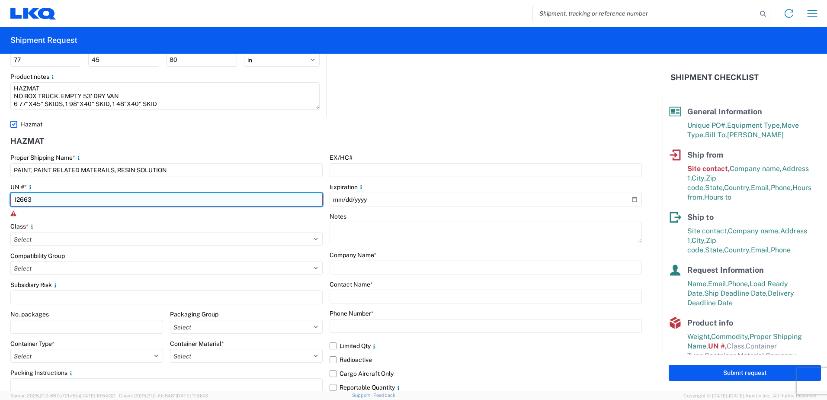
click at [111, 200] on input "12663" at bounding box center [166, 200] width 312 height 14
drag, startPoint x: 111, startPoint y: 200, endPoint x: -2, endPoint y: 176, distance: 115.1
click at [0, 176] on html "Home Shipment request Shipment tracking Shipment Request General Information Te…" at bounding box center [413, 200] width 827 height 400
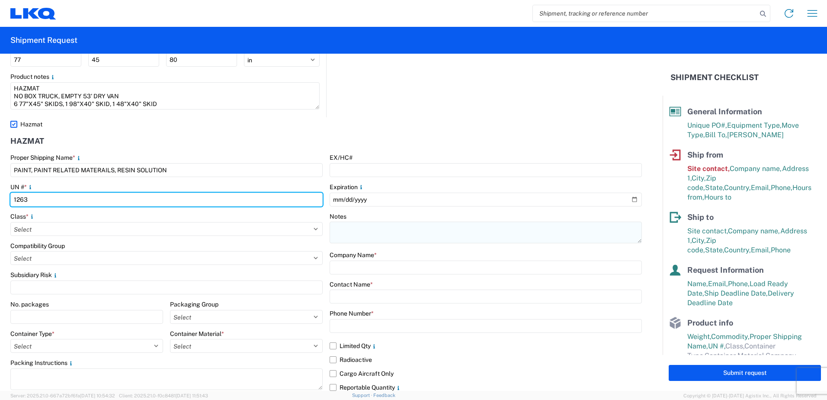
type input "1263"
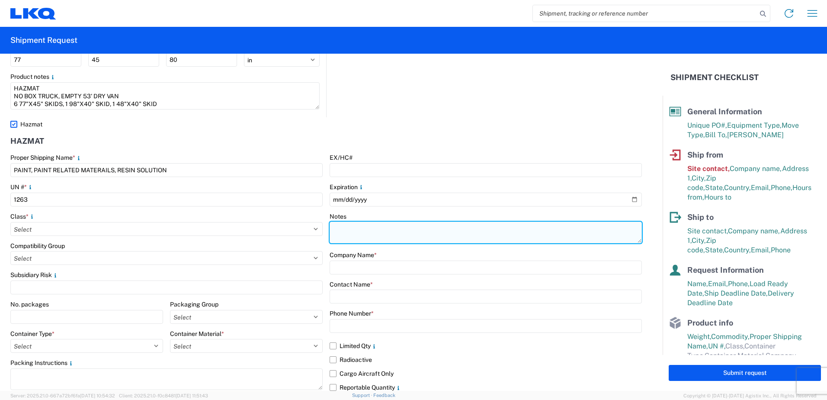
click at [385, 232] on textarea at bounding box center [486, 233] width 312 height 22
type textarea "UN 1263, 1866, 3082, 1090"
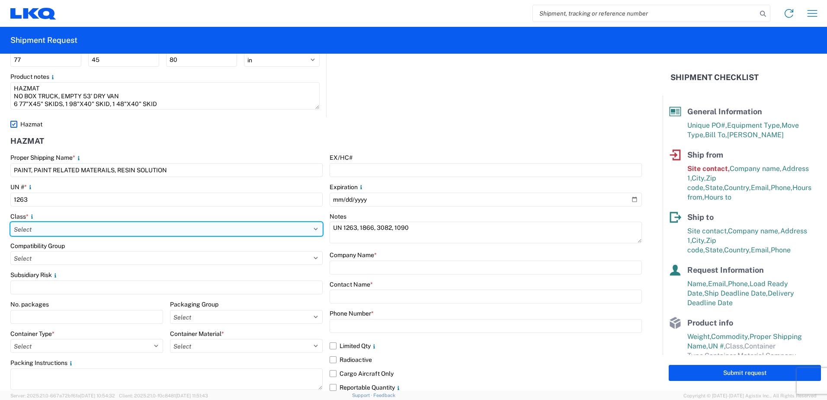
click at [76, 225] on select "Select 1 Explosive 1.1 Explosive 1.2 Explosive 1.3 Explosive 1.4 Explosive 1.5 …" at bounding box center [166, 229] width 312 height 14
select select "3 Flammable Liquid"
click at [10, 222] on select "Select 1 Explosive 1.1 Explosive 1.2 Explosive 1.3 Explosive 1.4 Explosive 1.5 …" at bounding box center [166, 229] width 312 height 14
click at [104, 222] on select "Select 1 Explosive 1.1 Explosive 1.2 Explosive 1.3 Explosive 1.4 Explosive 1.5 …" at bounding box center [166, 229] width 312 height 14
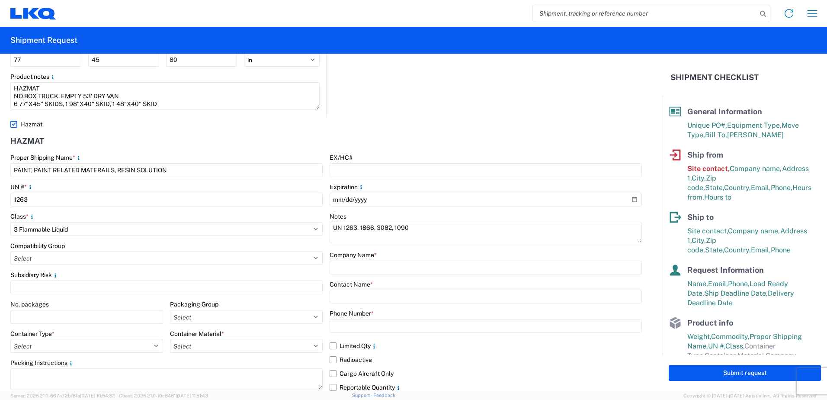
click at [106, 250] on div "Compatibility Group Select A B C D E F G H J K L N S" at bounding box center [166, 253] width 312 height 23
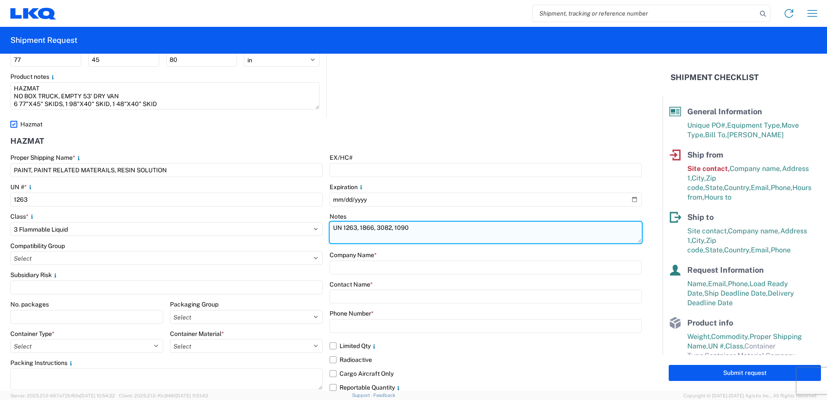
click at [348, 236] on textarea "UN 1263, 1866, 3082, 1090" at bounding box center [486, 233] width 312 height 22
click at [422, 231] on textarea "UN 1263, 1866, 3082, 1090" at bounding box center [486, 233] width 312 height 22
type textarea "UN 1263, 1866, 3082, 1090"
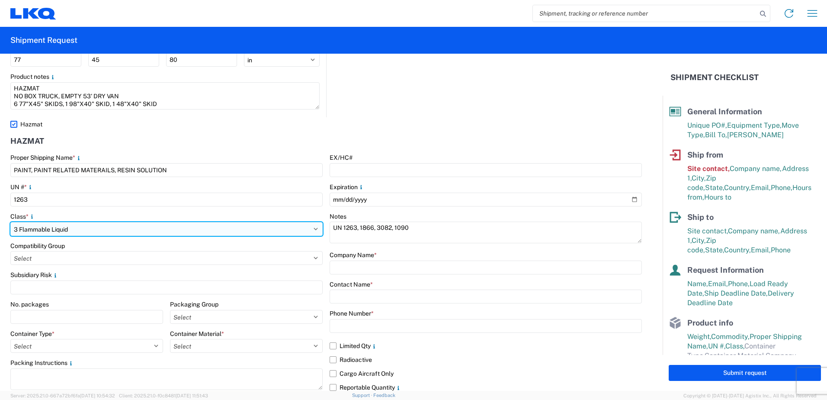
click at [308, 228] on select "Select 1 Explosive 1.1 Explosive 1.2 Explosive 1.3 Explosive 1.4 Explosive 1.5 …" at bounding box center [166, 229] width 312 height 14
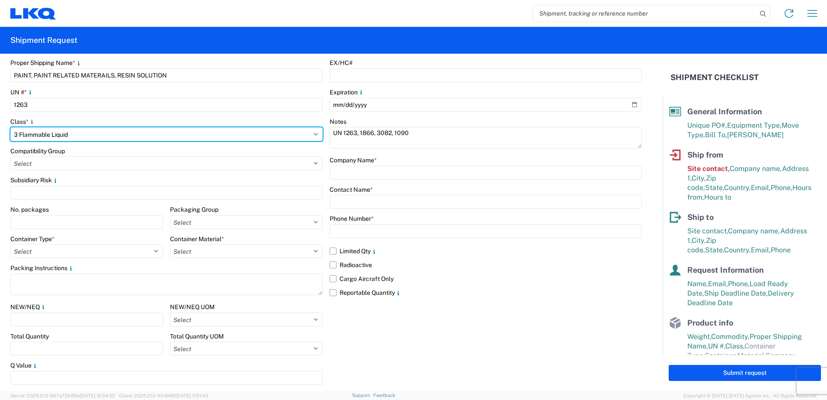
scroll to position [1031, 0]
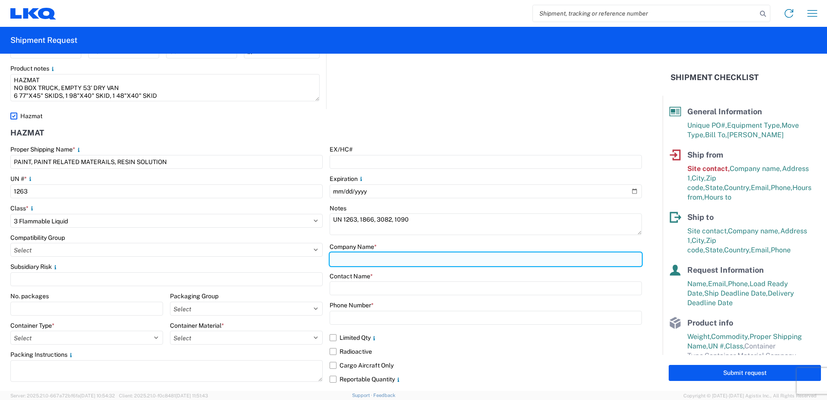
click at [400, 260] on input "text" at bounding box center [486, 259] width 312 height 14
type input "LKQ CORPORATION"
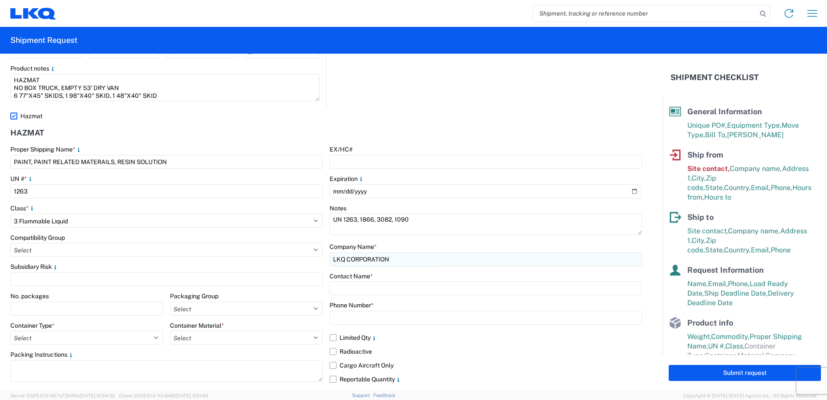
select select "NE"
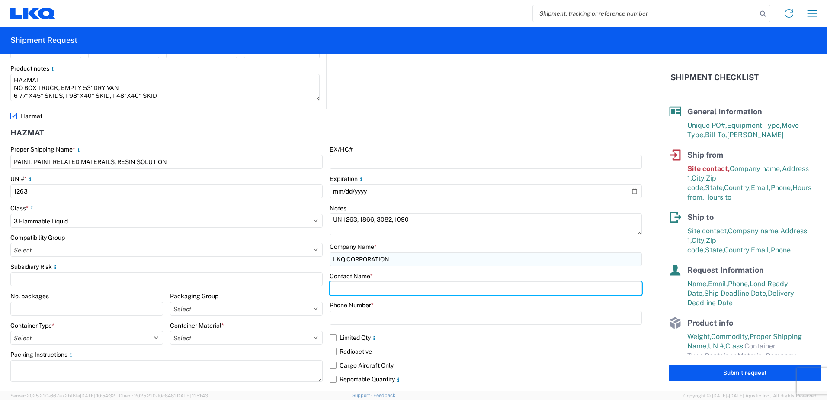
type input "JOSH GALLATIN"
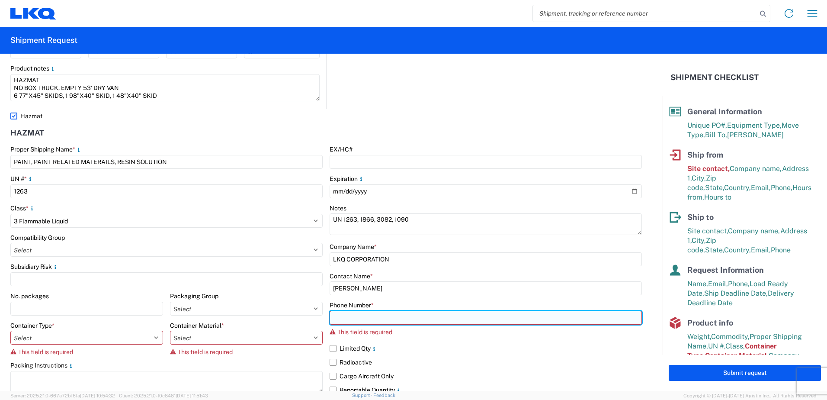
click at [453, 320] on input "text" at bounding box center [486, 318] width 312 height 14
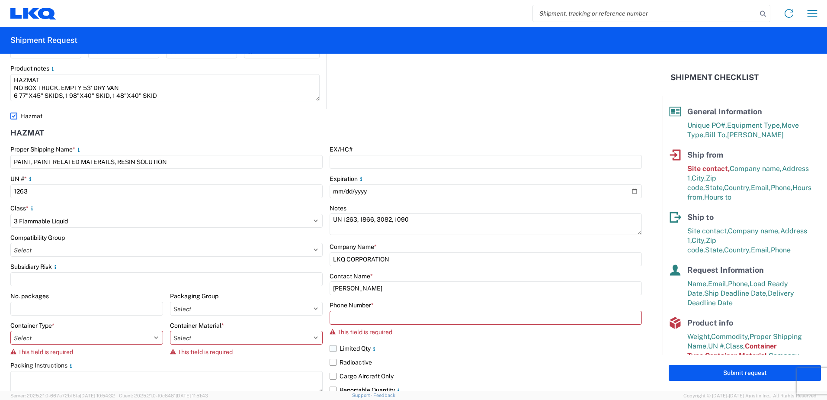
click at [453, 349] on label "Limited Qty" at bounding box center [486, 348] width 312 height 14
click at [0, 0] on input "Limited Qty" at bounding box center [0, 0] width 0 height 0
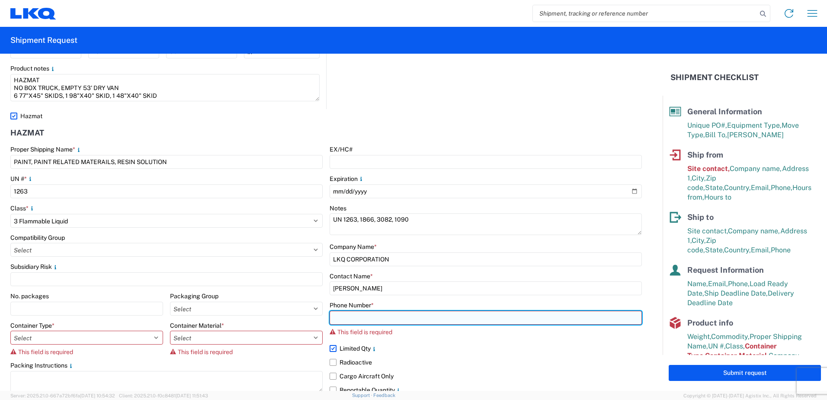
paste input "(800) 530-5836"
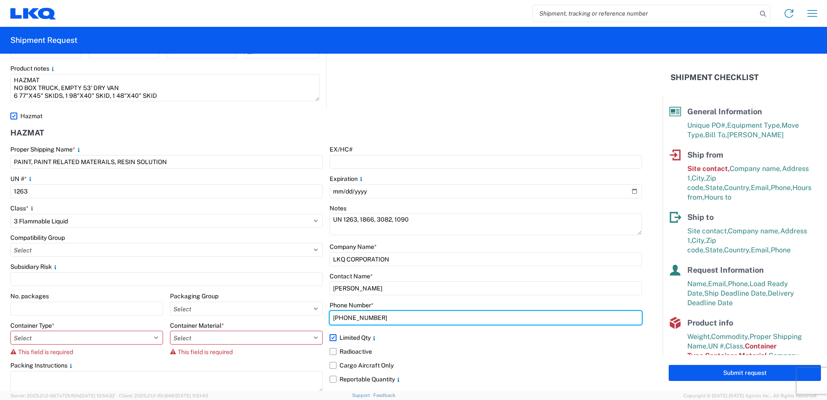
type input "(800) 530-5836"
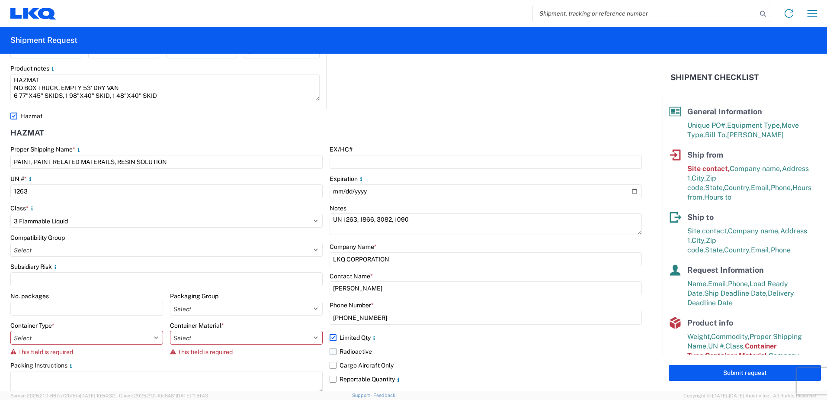
click at [473, 354] on label "Radioactive" at bounding box center [486, 351] width 312 height 14
click at [0, 0] on input "Radioactive" at bounding box center [0, 0] width 0 height 0
click at [334, 349] on label "Radioactive" at bounding box center [486, 351] width 312 height 14
click at [0, 0] on input "Radioactive" at bounding box center [0, 0] width 0 height 0
click at [333, 335] on label "Limited Qty" at bounding box center [486, 338] width 312 height 14
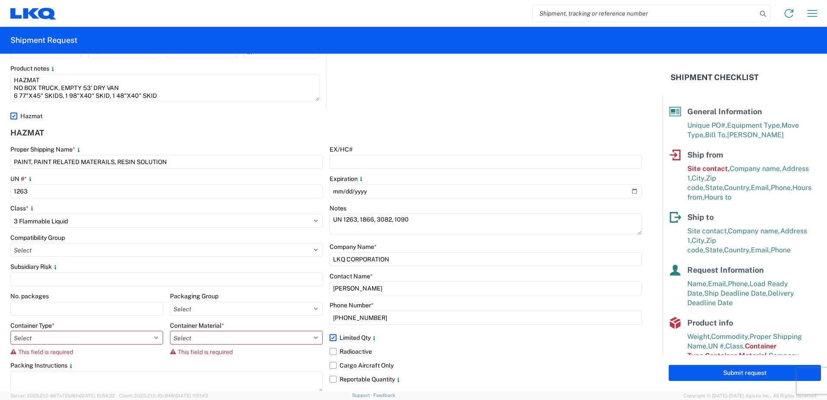
click at [0, 0] on input "Limited Qty" at bounding box center [0, 0] width 0 height 0
click at [68, 332] on select "Select 5 - Bags 4 - Boxes 6 - Composite Packaging 1 - Drums 3 - Jerricans None …" at bounding box center [86, 338] width 153 height 14
select select "BOXES"
click at [10, 331] on select "Select 5 - Bags 4 - Boxes 6 - Composite Packaging 1 - Drums 3 - Jerricans None …" at bounding box center [86, 338] width 153 height 14
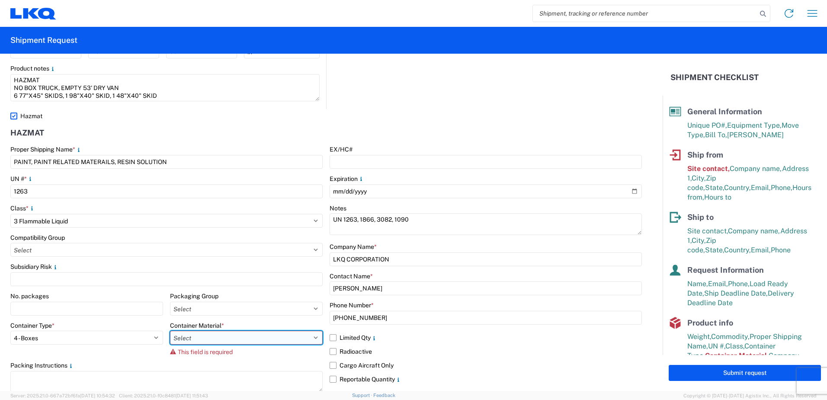
click at [181, 334] on select "Select B - Aluminum G - Fiberboard P - Glass, porcelain or stoneware (not used …" at bounding box center [246, 338] width 153 height 14
select select "PAPER_MULTI"
click at [170, 331] on select "Select B - Aluminum G - Fiberboard P - Glass, porcelain or stoneware (not used …" at bounding box center [246, 338] width 153 height 14
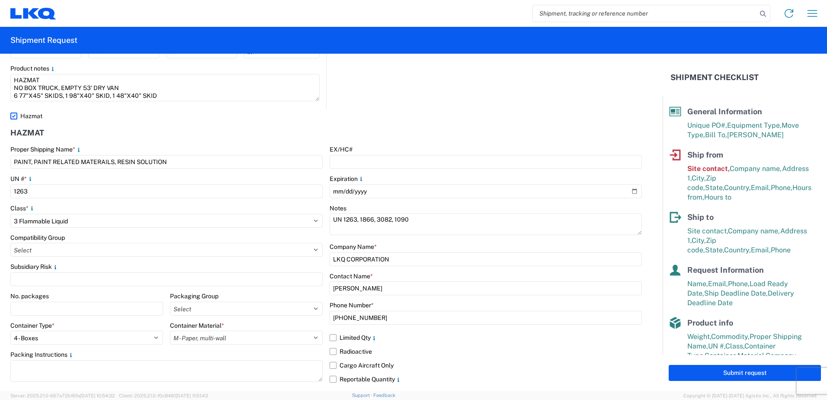
click at [224, 350] on agx-form-control-wrapper-v2 "Container Material * Select B - Aluminum G - Fiberboard P - Glass, porcelain or…" at bounding box center [246, 335] width 153 height 29
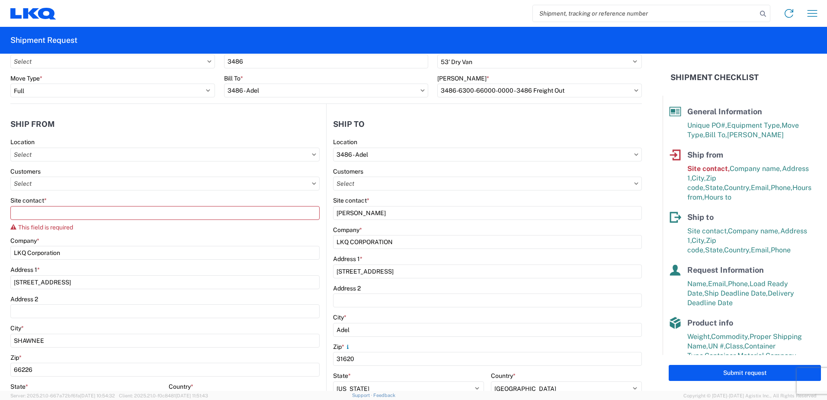
scroll to position [35, 0]
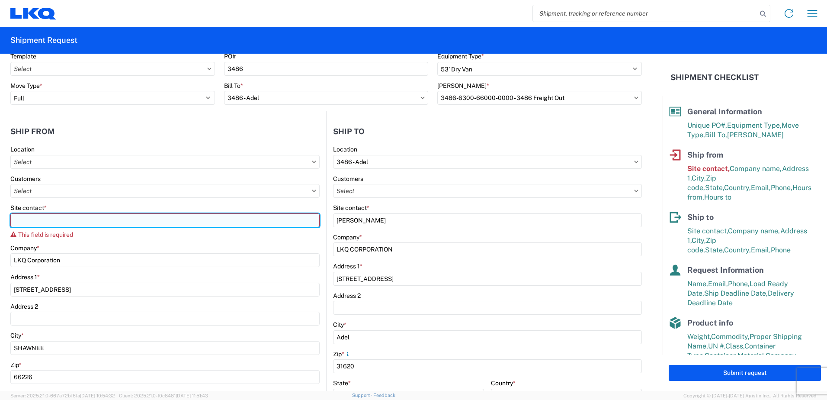
click at [134, 220] on input "Site contact *" at bounding box center [164, 220] width 309 height 14
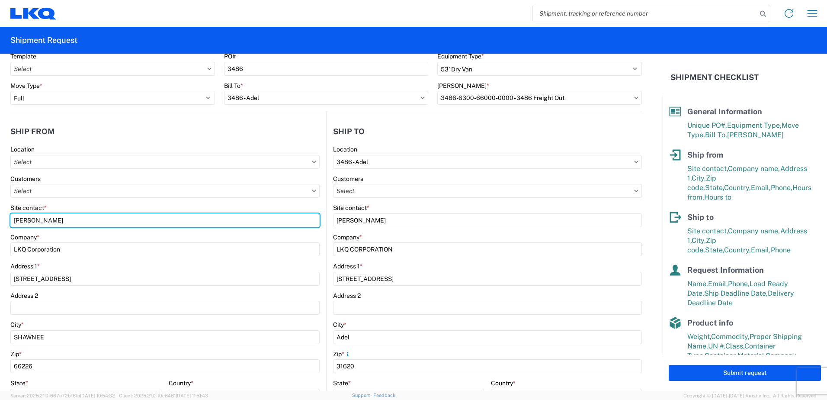
type input "KEITH PHILLIPS"
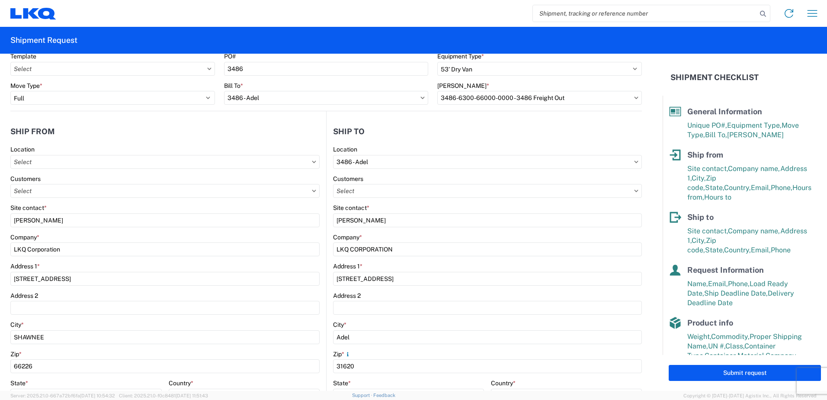
click at [168, 238] on div "Company *" at bounding box center [164, 237] width 309 height 8
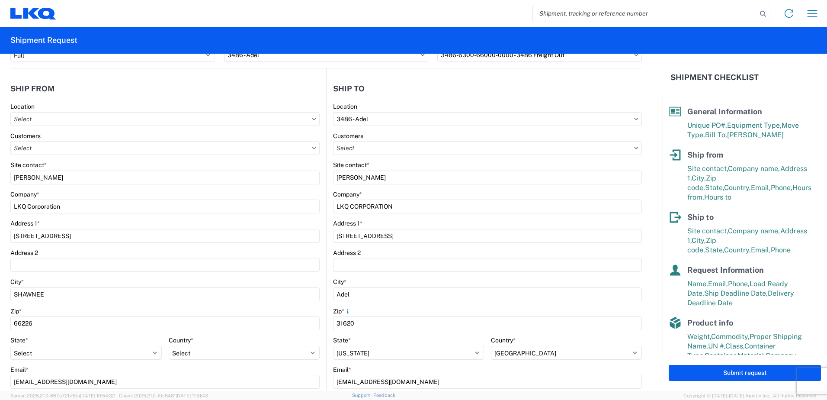
scroll to position [0, 0]
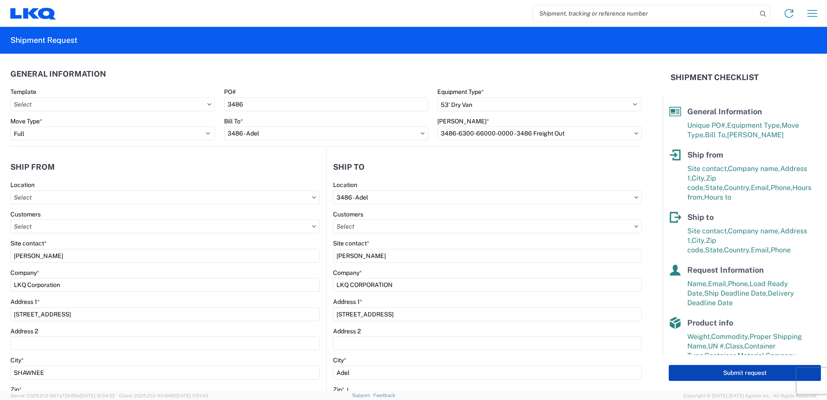
click at [709, 375] on button "Submit request" at bounding box center [745, 373] width 152 height 16
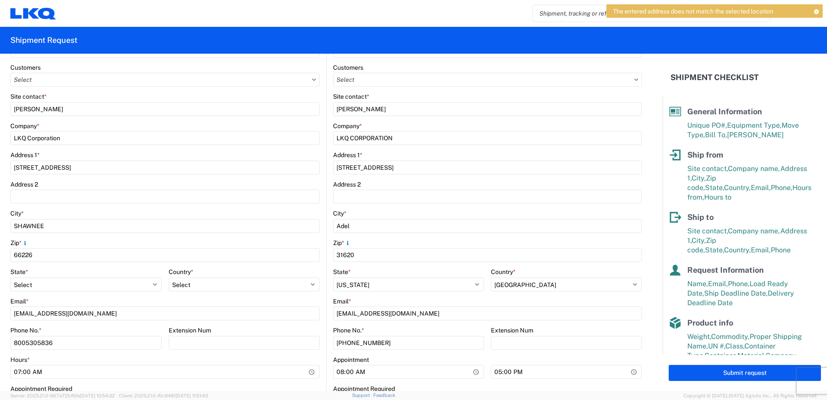
scroll to position [173, 0]
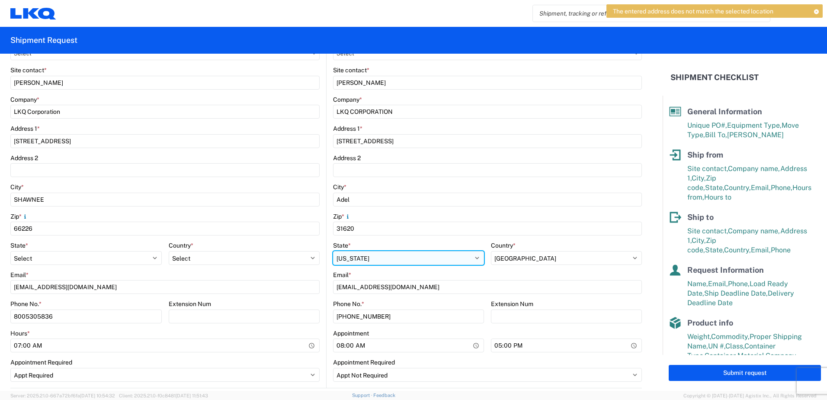
click at [381, 257] on select "Select Alabama Alaska Arizona Arkansas Armed Forces Americas Armed Forces Europ…" at bounding box center [408, 258] width 151 height 14
select select "GA"
click at [333, 251] on select "Select Alabama Alaska Arizona Arkansas Armed Forces Americas Armed Forces Europ…" at bounding box center [408, 258] width 151 height 14
click at [429, 272] on div "Email *" at bounding box center [487, 275] width 309 height 8
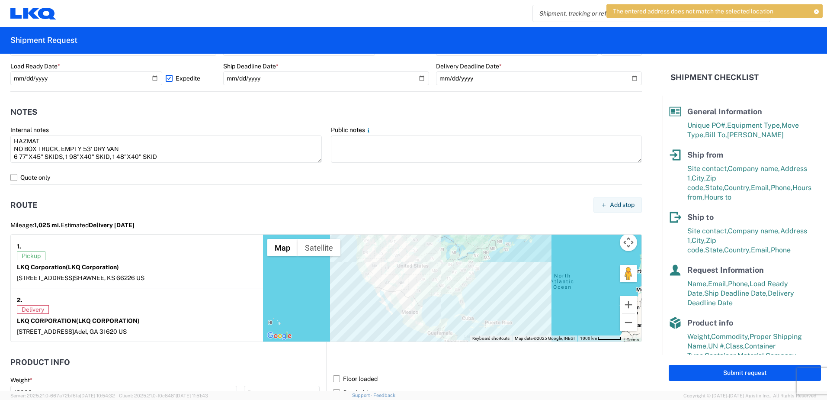
scroll to position [822, 0]
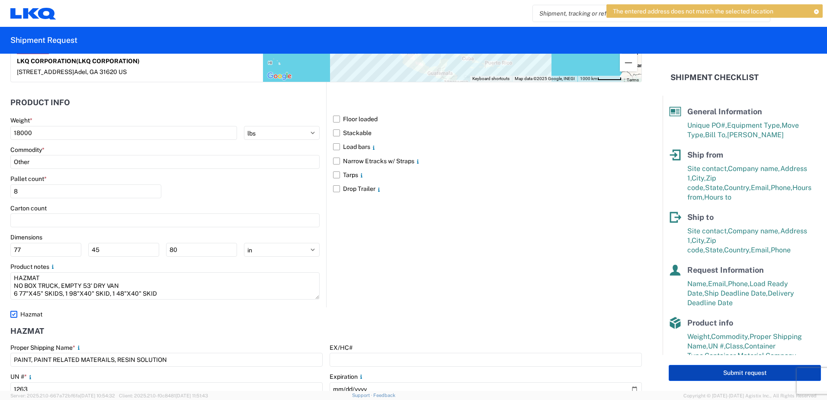
click at [675, 375] on button "Submit request" at bounding box center [745, 373] width 152 height 16
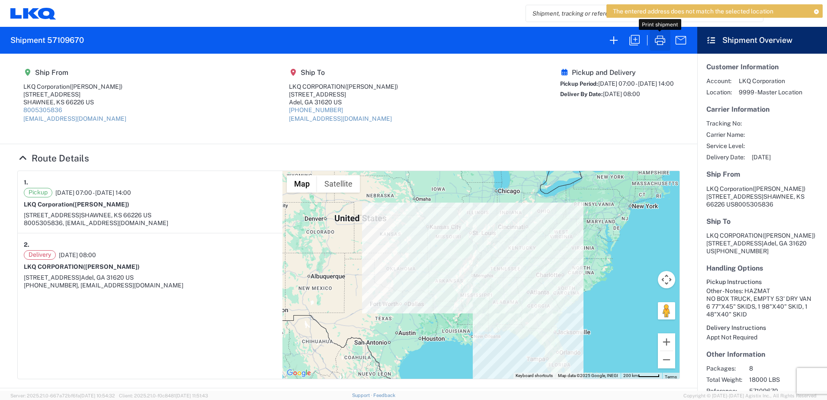
click at [662, 42] on icon "button" at bounding box center [660, 40] width 14 height 14
